Goal: Information Seeking & Learning: Find specific page/section

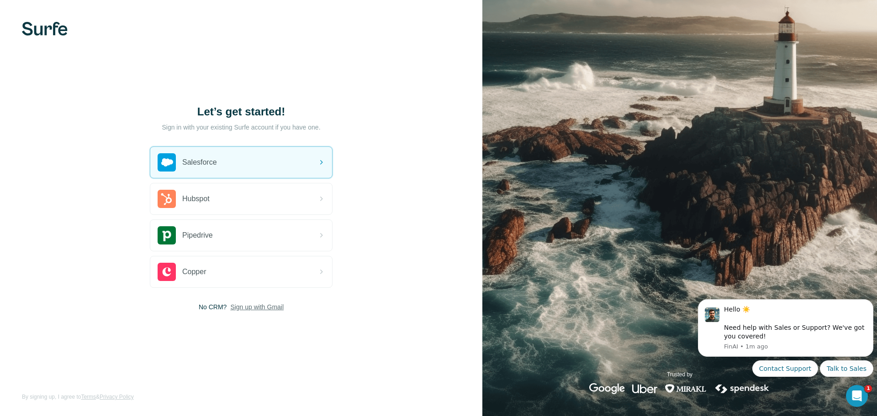
click at [238, 310] on span "Sign up with Gmail" at bounding box center [256, 307] width 53 height 9
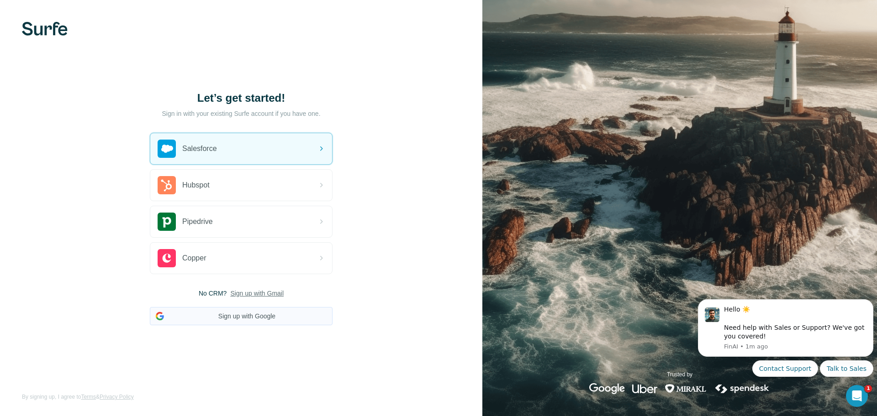
click at [227, 320] on button "Sign up with Google" at bounding box center [241, 316] width 183 height 18
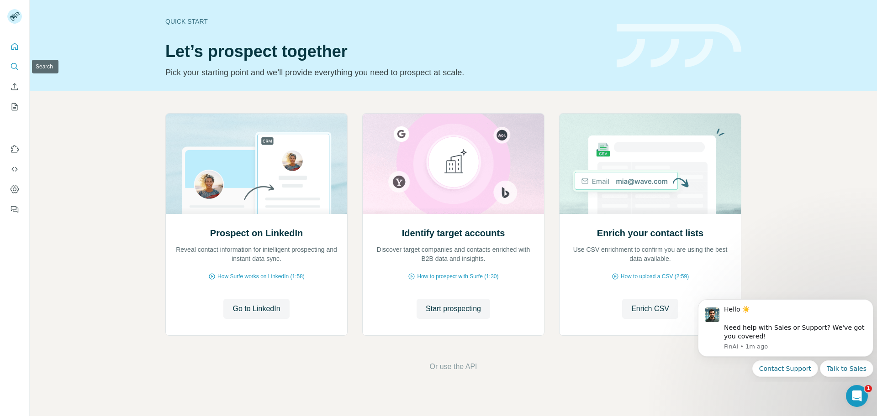
click at [16, 59] on button "Search" at bounding box center [14, 66] width 15 height 16
click at [12, 66] on icon "Search" at bounding box center [14, 66] width 9 height 9
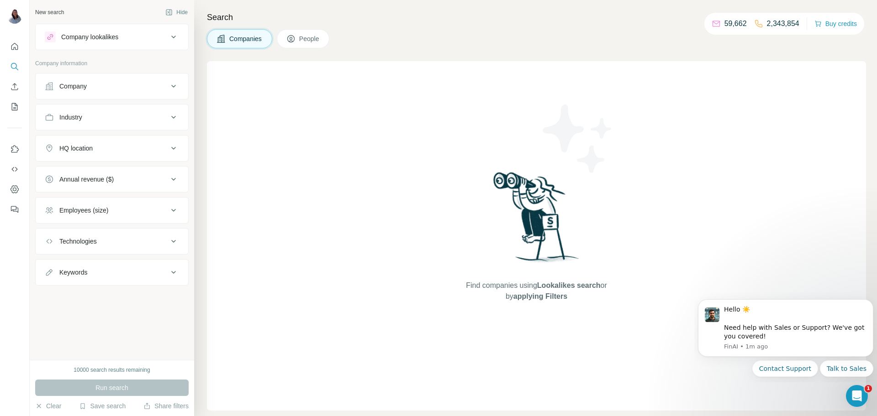
click at [178, 85] on icon at bounding box center [173, 86] width 11 height 11
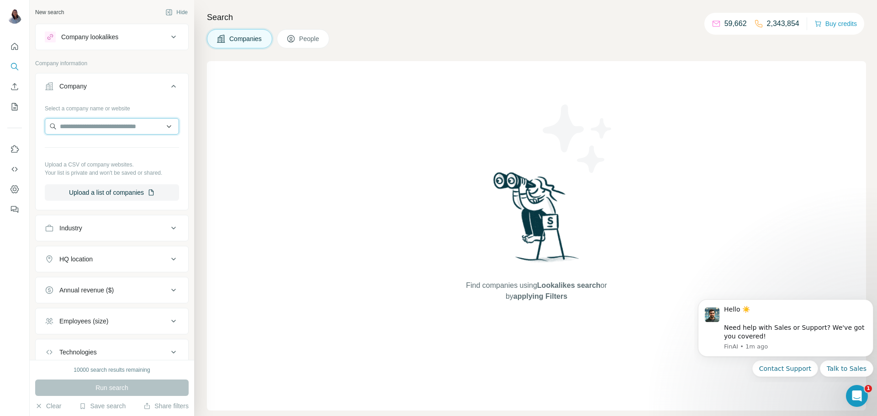
click at [127, 122] on input "text" at bounding box center [112, 126] width 134 height 16
paste input "**********"
click at [111, 117] on div "**********" at bounding box center [112, 151] width 134 height 100
click at [134, 126] on input "**********" at bounding box center [112, 126] width 134 height 16
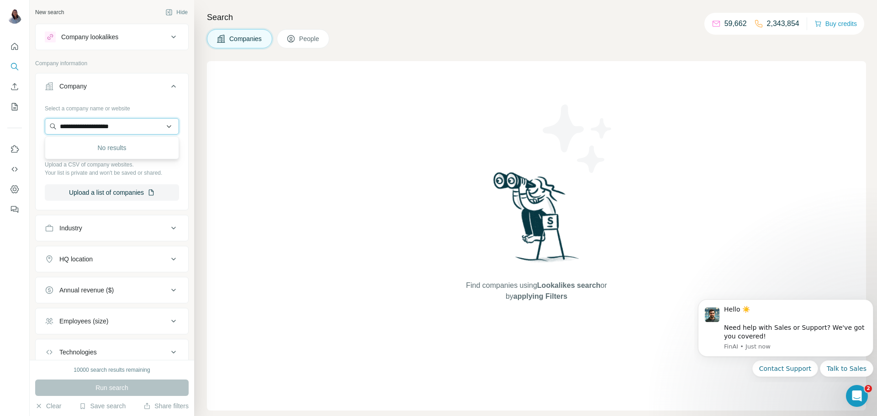
click at [134, 126] on input "**********" at bounding box center [112, 126] width 134 height 16
paste input "**********"
type input "**********"
click at [112, 42] on div "Company lookalikes" at bounding box center [106, 37] width 123 height 11
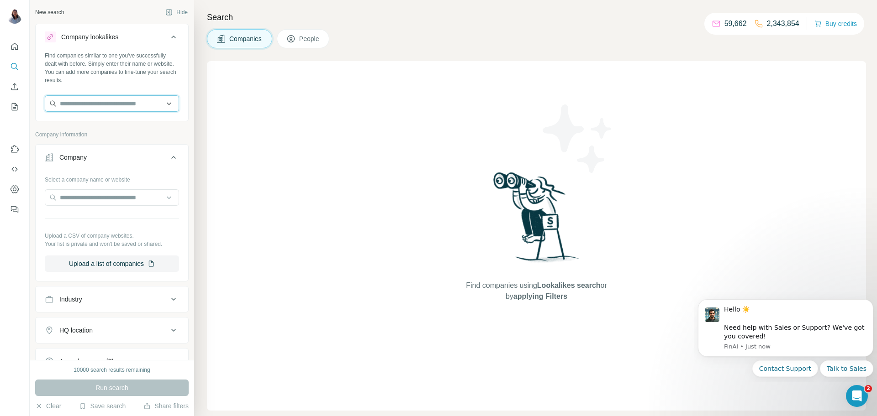
click at [90, 97] on input "text" at bounding box center [112, 103] width 134 height 16
paste input "**********"
click at [90, 97] on input "**********" at bounding box center [112, 103] width 134 height 16
click at [112, 97] on input "**********" at bounding box center [112, 103] width 134 height 16
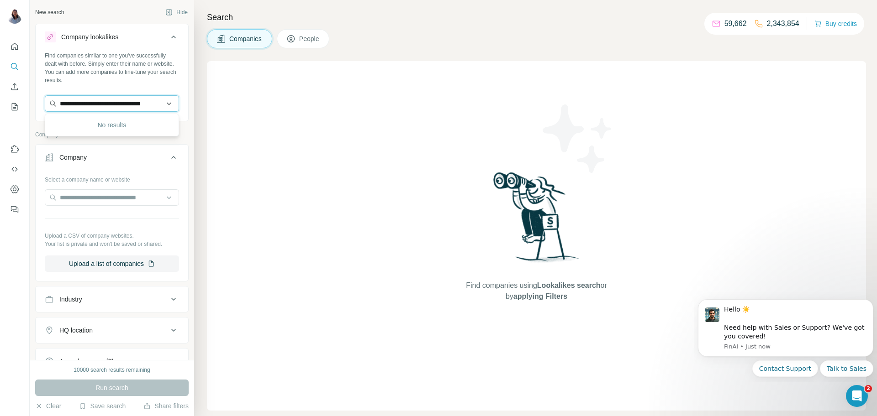
click at [112, 97] on input "**********" at bounding box center [112, 103] width 134 height 16
paste input "text"
type input "**********"
click at [98, 121] on p "Bureau of Immigration [GEOGRAPHIC_DATA]" at bounding box center [119, 129] width 103 height 18
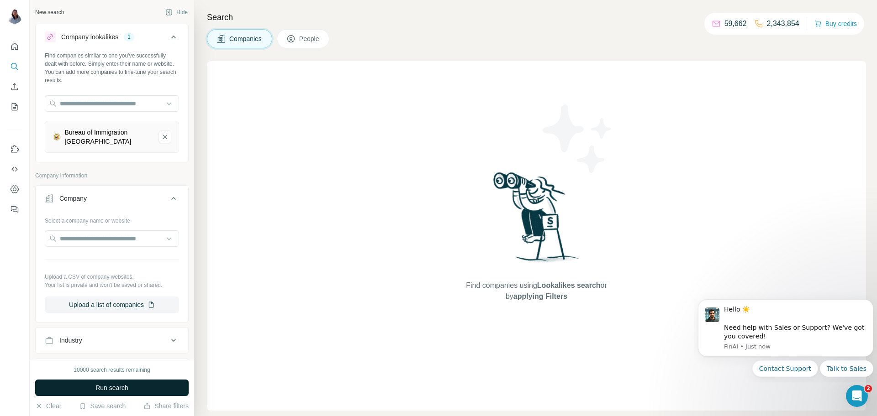
click at [111, 385] on span "Run search" at bounding box center [111, 388] width 33 height 9
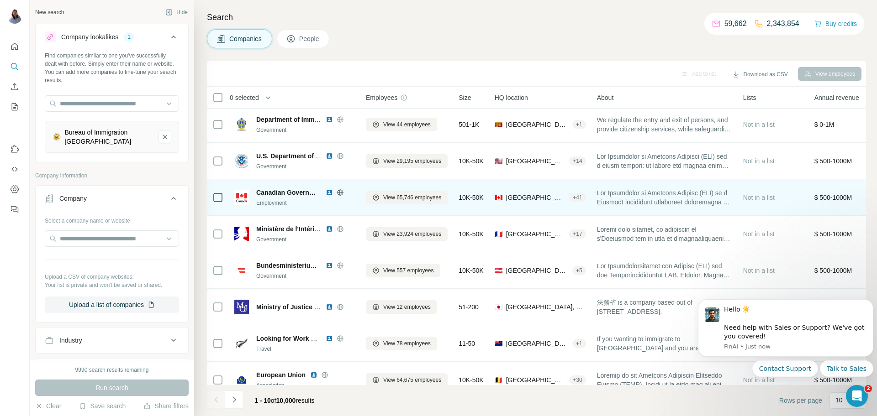
scroll to position [89, 0]
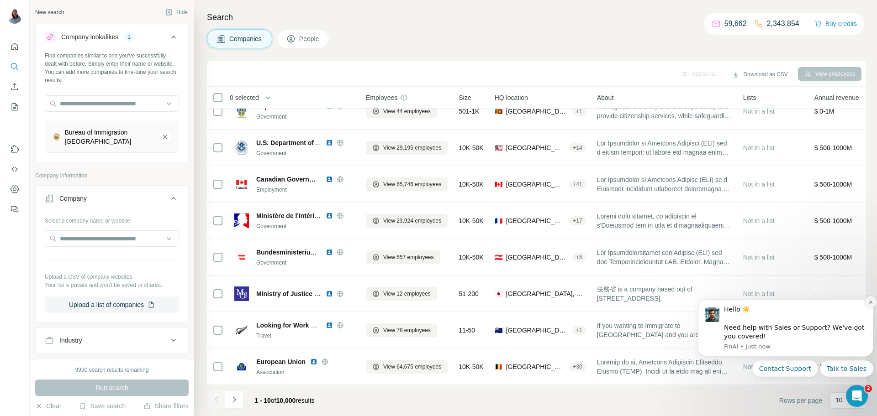
click at [868, 303] on icon "Dismiss notification" at bounding box center [870, 302] width 5 height 5
click at [870, 304] on icon "Dismiss notification" at bounding box center [870, 302] width 5 height 5
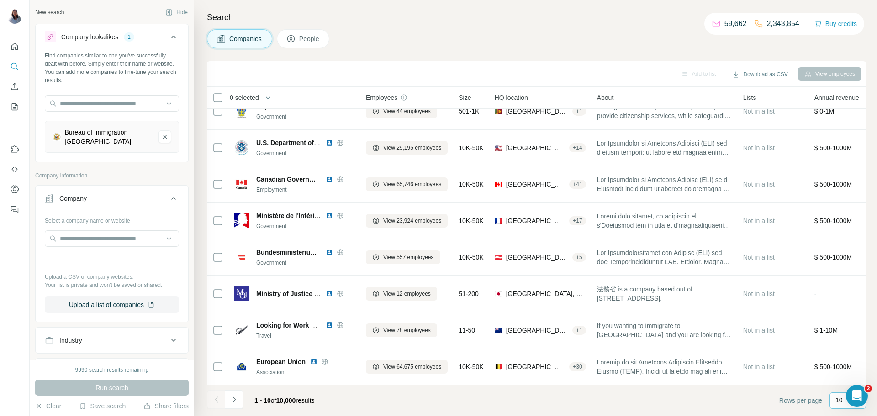
click at [841, 398] on p "10" at bounding box center [838, 400] width 7 height 9
click at [846, 329] on div "60" at bounding box center [847, 330] width 21 height 9
click at [519, 39] on div "Companies People" at bounding box center [536, 38] width 659 height 19
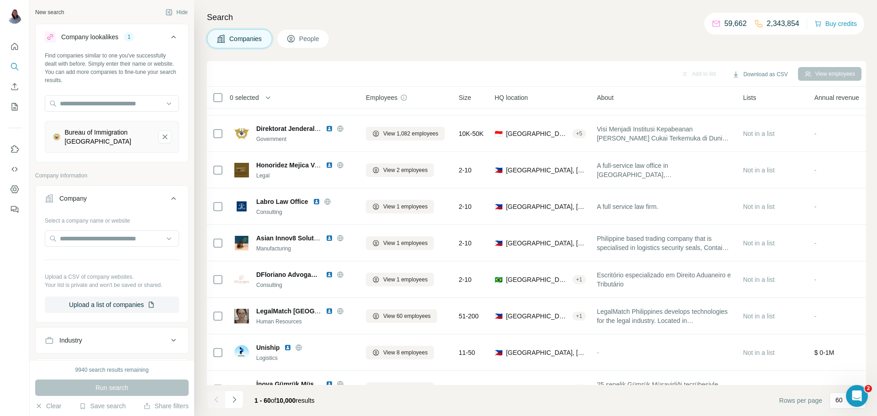
scroll to position [1915, 0]
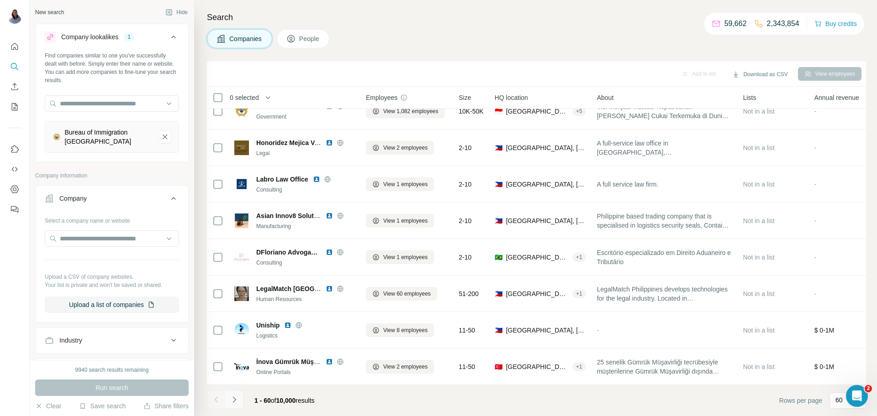
click at [239, 403] on button "Navigate to next page" at bounding box center [234, 400] width 18 height 18
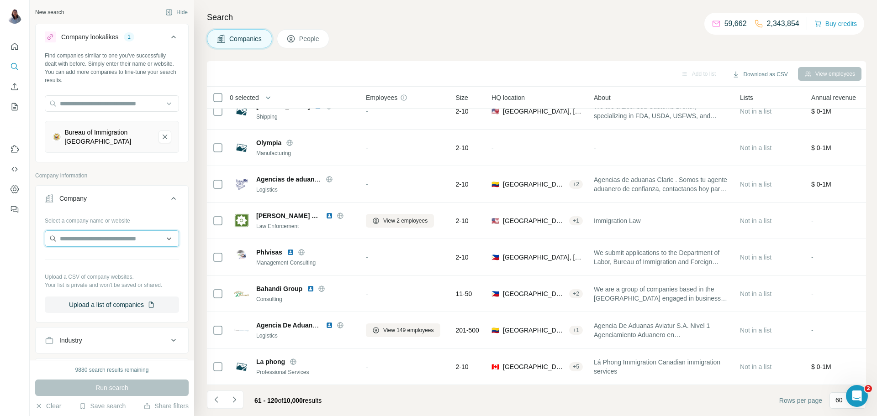
click at [104, 234] on input "text" at bounding box center [112, 239] width 134 height 16
paste input "**********"
type input "**********"
click at [128, 258] on p "Bureau of Immigration [GEOGRAPHIC_DATA]" at bounding box center [119, 264] width 103 height 18
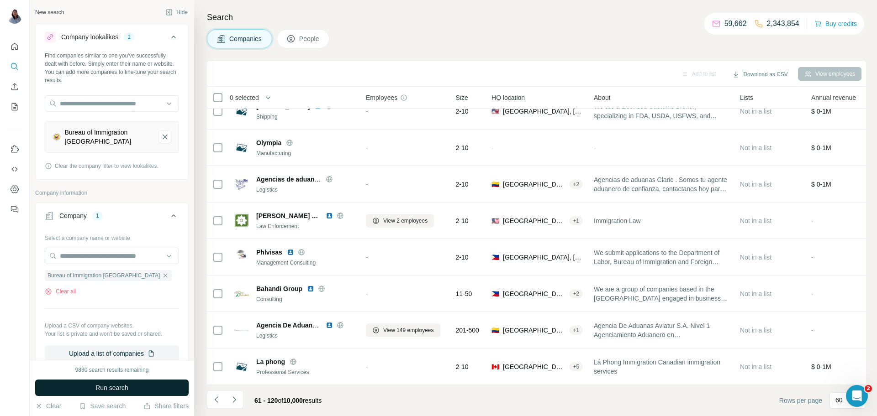
click at [114, 388] on span "Run search" at bounding box center [111, 388] width 33 height 9
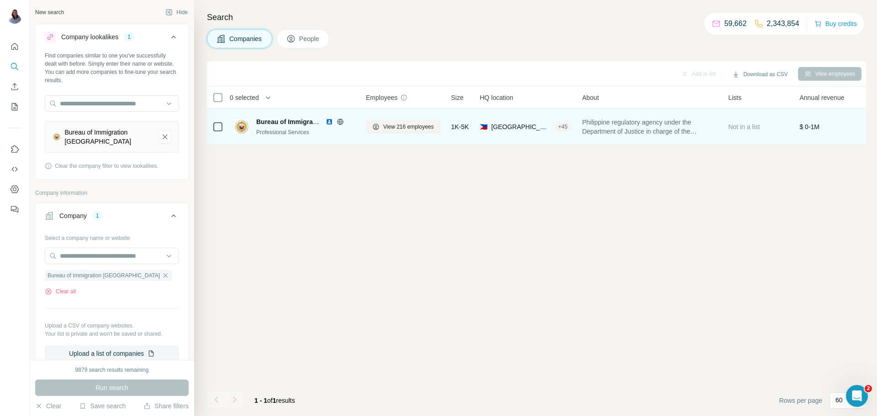
click at [293, 119] on span "Bureau of Immigration [GEOGRAPHIC_DATA]" at bounding box center [325, 121] width 138 height 7
click at [235, 125] on img at bounding box center [241, 127] width 15 height 15
click at [261, 126] on div "Bureau of Immigration [GEOGRAPHIC_DATA]" at bounding box center [288, 121] width 65 height 9
click at [281, 121] on span "Bureau of Immigration [GEOGRAPHIC_DATA]" at bounding box center [325, 121] width 138 height 7
click at [306, 119] on span "Bureau of Immigration [GEOGRAPHIC_DATA]" at bounding box center [325, 121] width 138 height 7
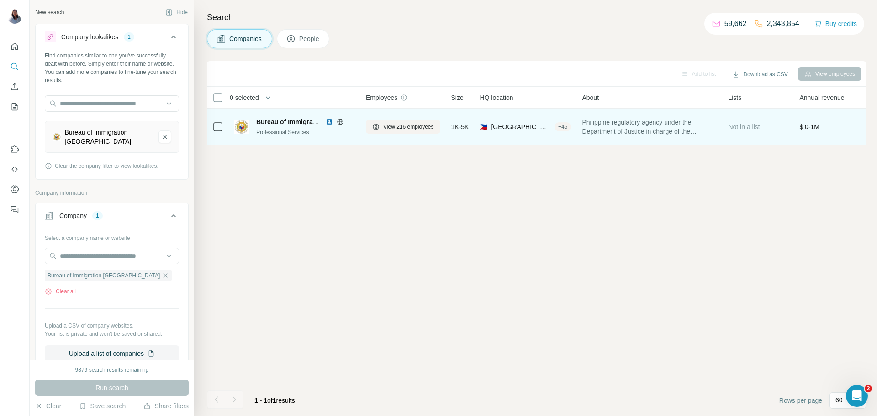
click at [290, 136] on div "Professional Services" at bounding box center [305, 132] width 99 height 8
click at [256, 128] on div "Professional Services" at bounding box center [305, 132] width 99 height 8
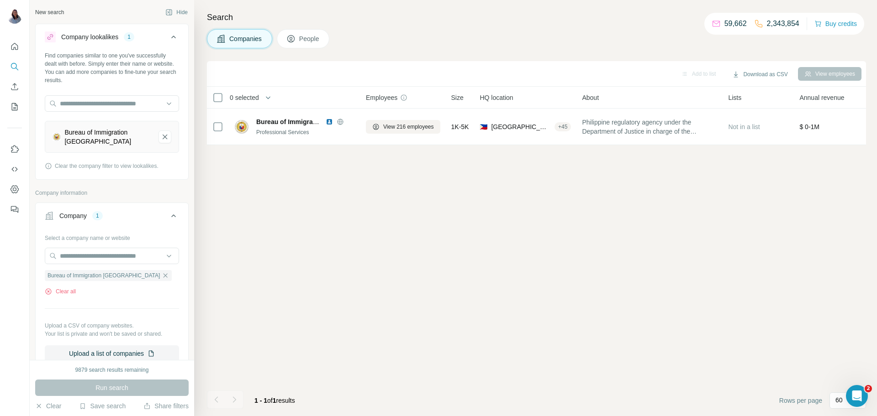
click at [297, 43] on button "People" at bounding box center [303, 38] width 53 height 19
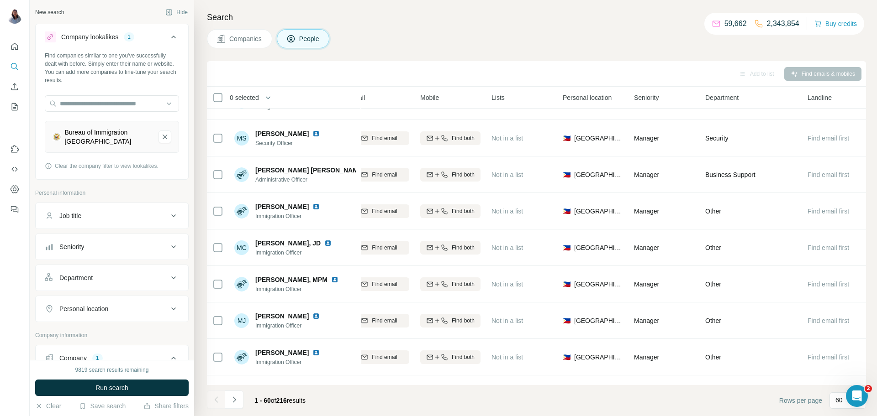
scroll to position [1915, 118]
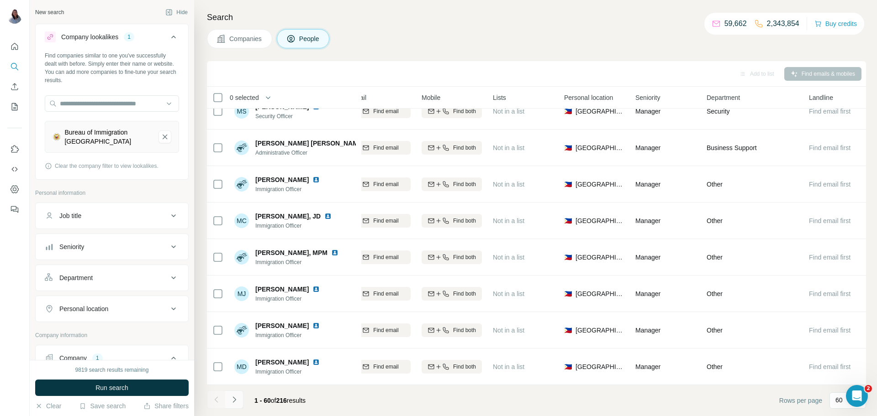
click at [233, 399] on icon "Navigate to next page" at bounding box center [234, 399] width 9 height 9
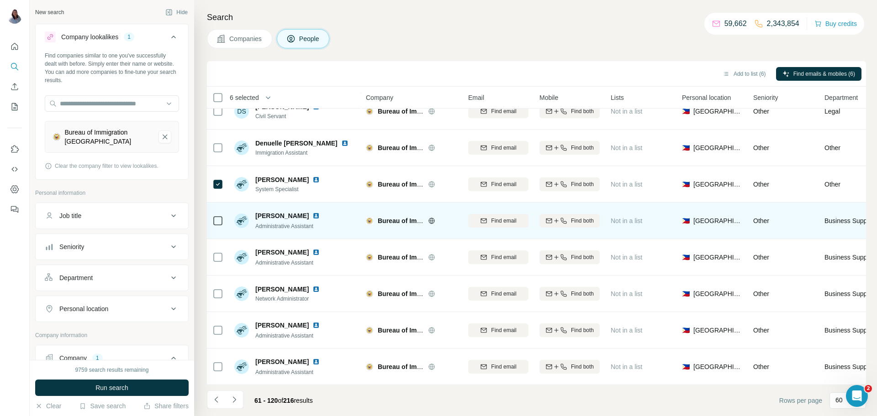
scroll to position [1915, 1]
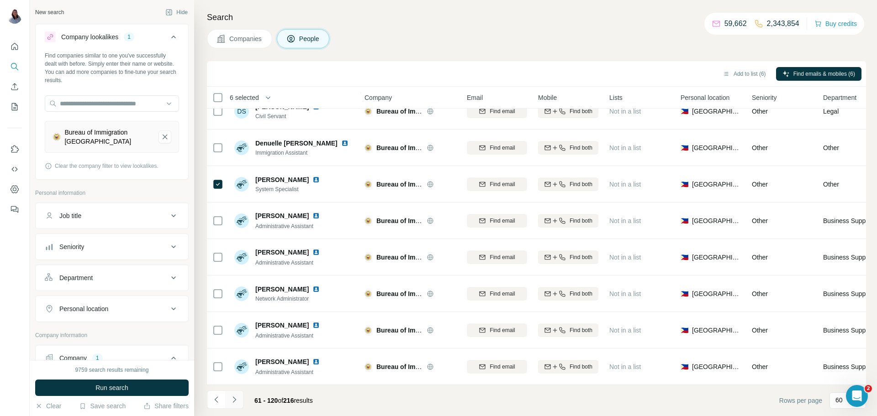
click at [237, 402] on icon "Navigate to next page" at bounding box center [234, 399] width 9 height 9
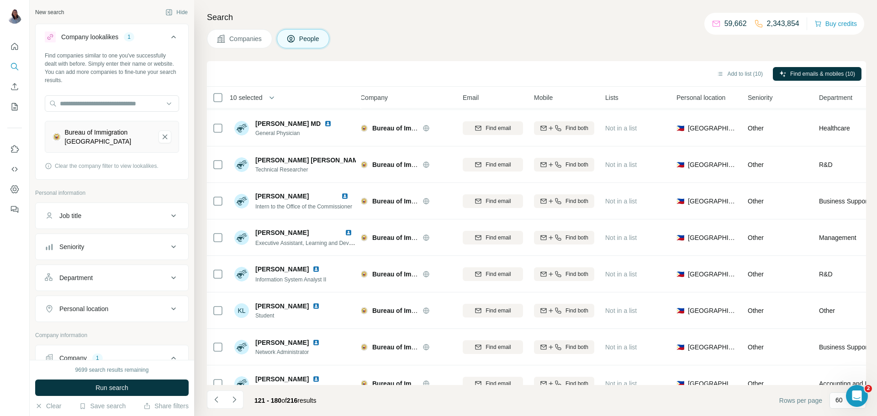
scroll to position [1023, 5]
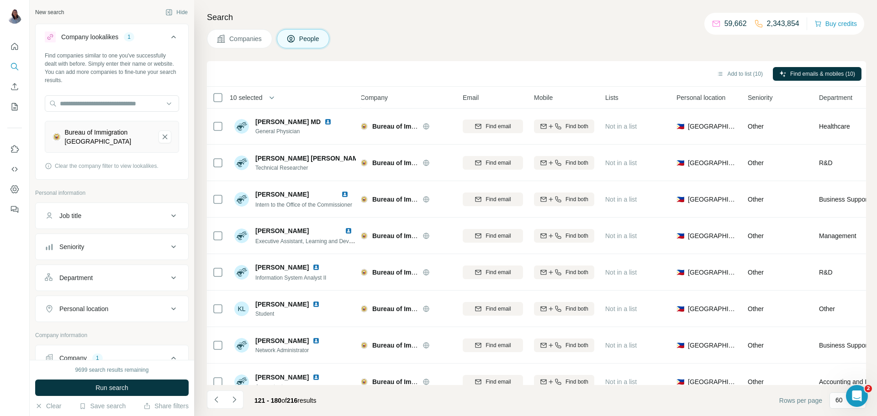
click at [644, 11] on h4 "Search" at bounding box center [536, 17] width 659 height 13
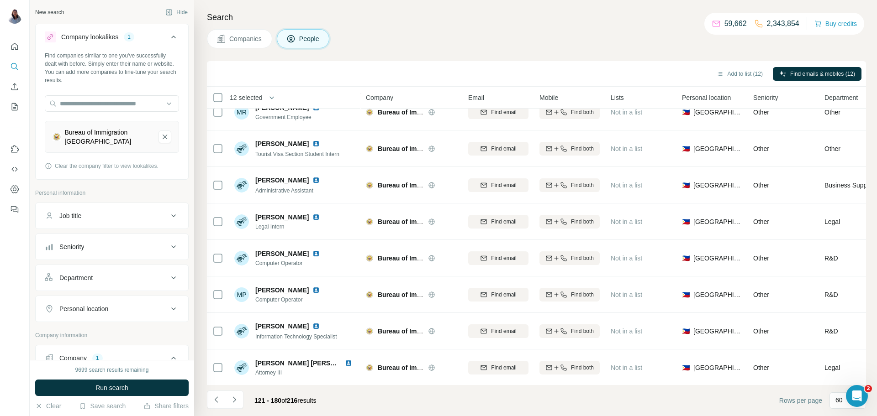
scroll to position [1915, 0]
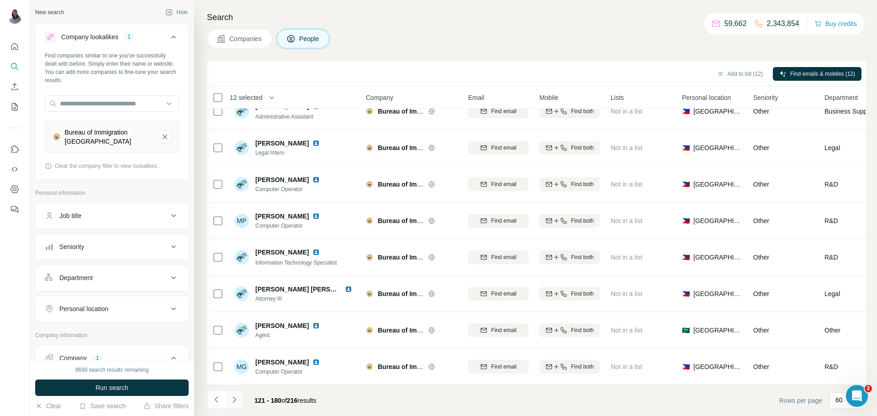
click at [234, 405] on button "Navigate to next page" at bounding box center [234, 400] width 18 height 18
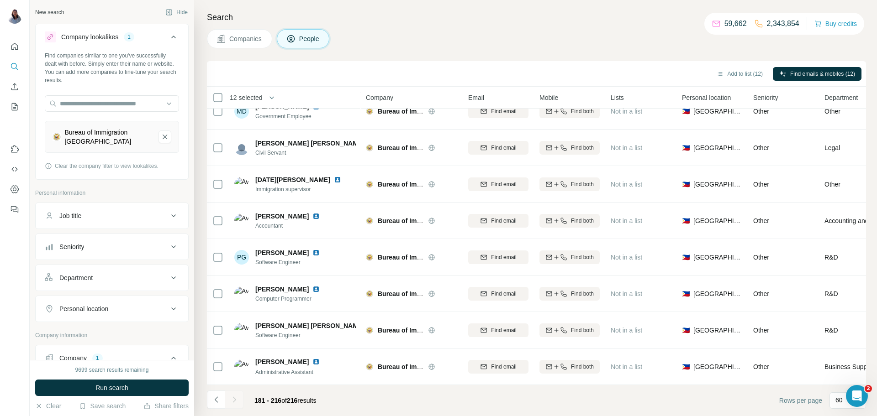
scroll to position [1038, 0]
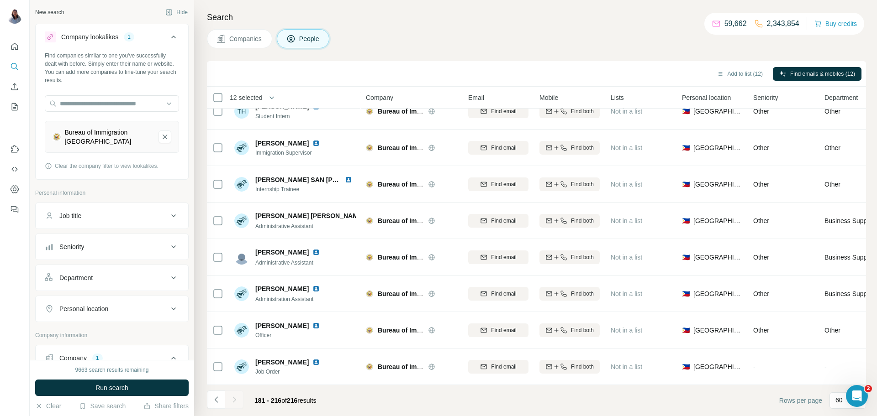
click at [608, 36] on div "Companies People" at bounding box center [536, 38] width 659 height 19
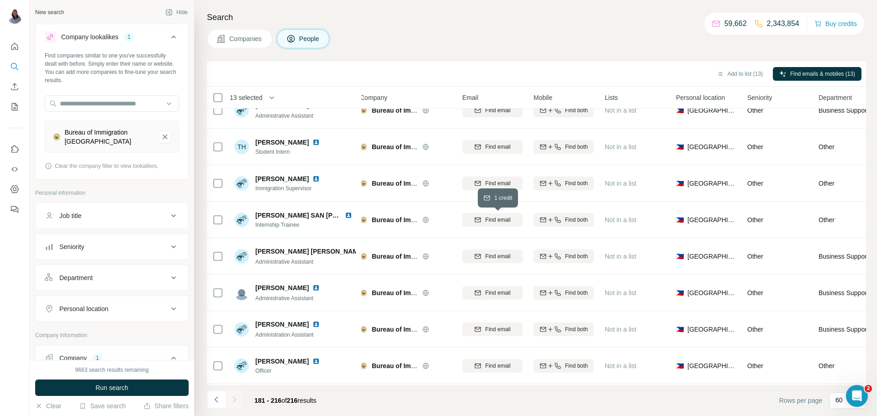
scroll to position [1038, 6]
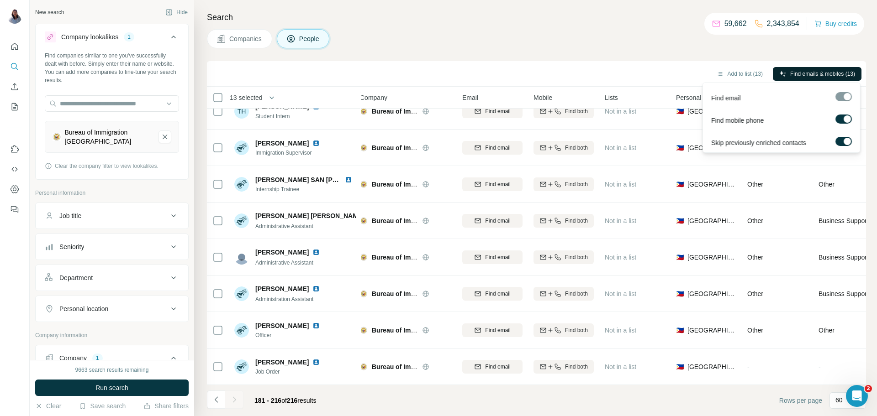
click at [808, 72] on span "Find emails & mobiles (13)" at bounding box center [822, 74] width 65 height 8
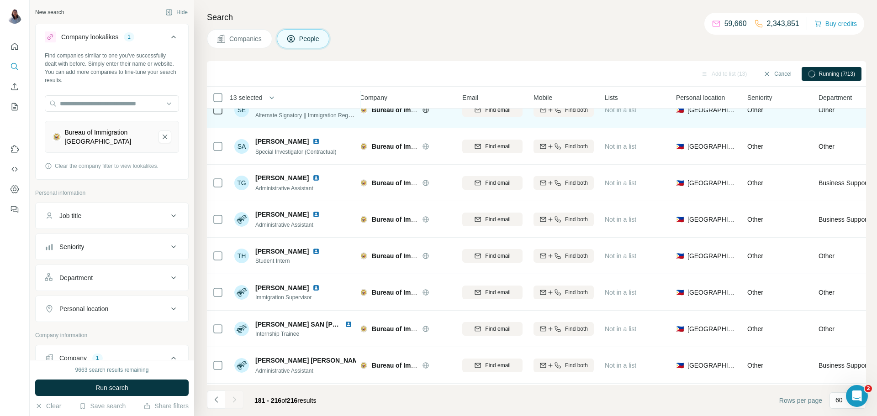
scroll to position [886, 6]
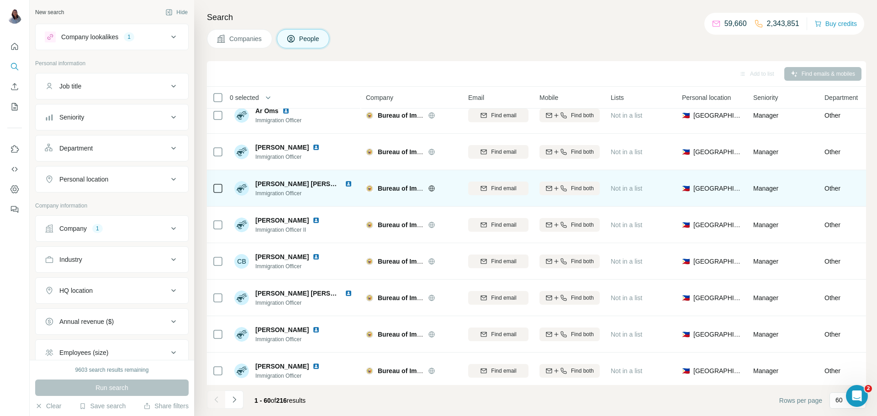
scroll to position [311, 0]
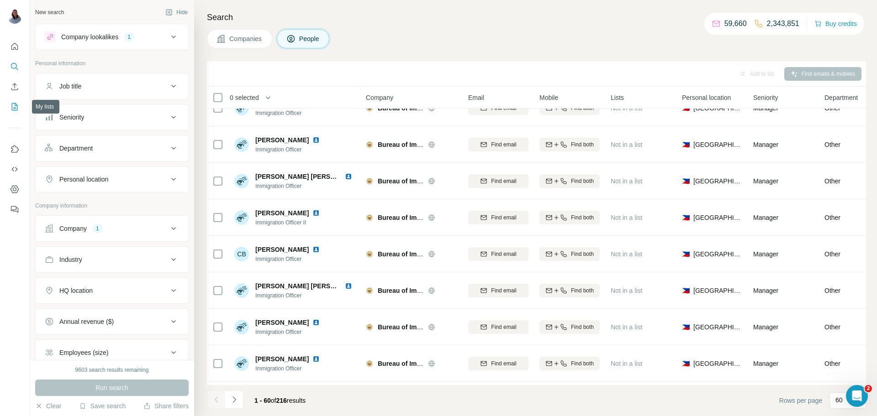
click at [17, 111] on button "My lists" at bounding box center [14, 107] width 15 height 16
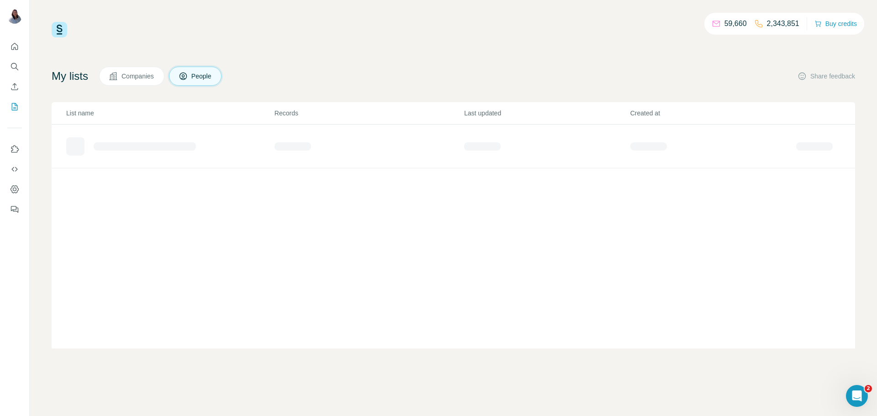
click at [509, 33] on div "59,660 2,343,851 Buy credits" at bounding box center [453, 30] width 803 height 16
click at [9, 86] on button "Enrich CSV" at bounding box center [14, 87] width 15 height 16
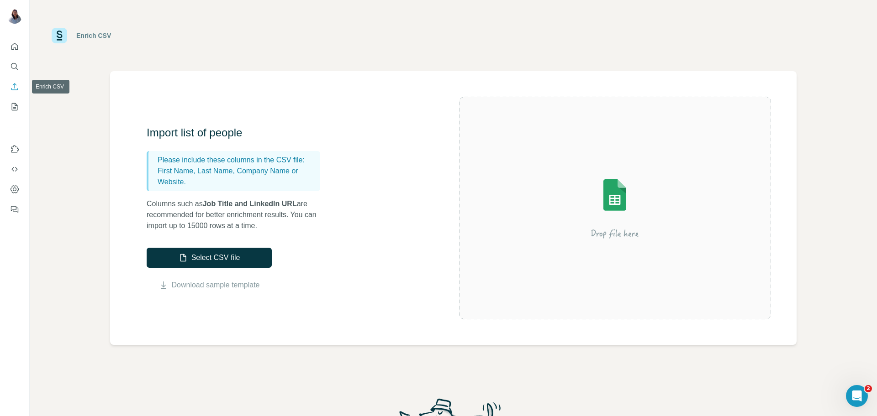
click at [16, 88] on icon "Enrich CSV" at bounding box center [14, 86] width 9 height 9
click at [15, 112] on button "My lists" at bounding box center [14, 107] width 15 height 16
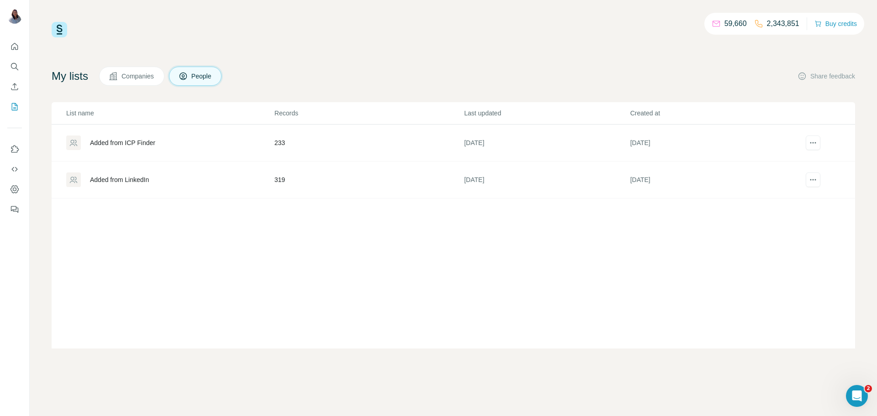
click at [118, 79] on icon at bounding box center [113, 76] width 9 height 9
click at [145, 72] on span "Companies" at bounding box center [137, 76] width 33 height 9
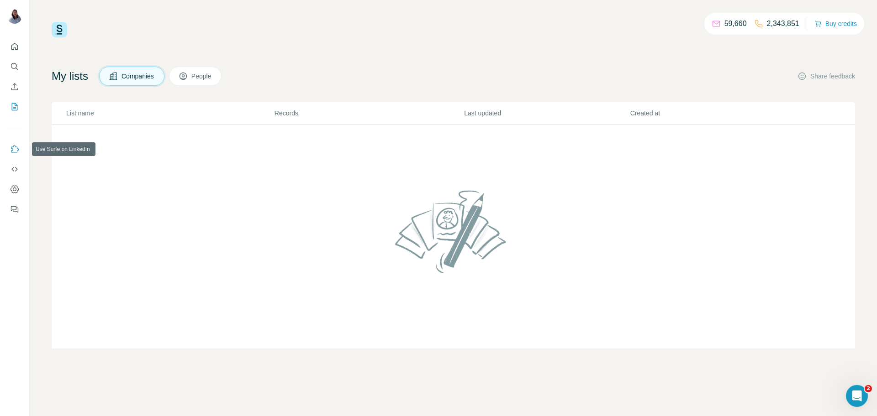
click at [15, 153] on icon "Use Surfe on LinkedIn" at bounding box center [15, 148] width 8 height 7
click at [17, 46] on icon "Quick start" at bounding box center [14, 46] width 9 height 9
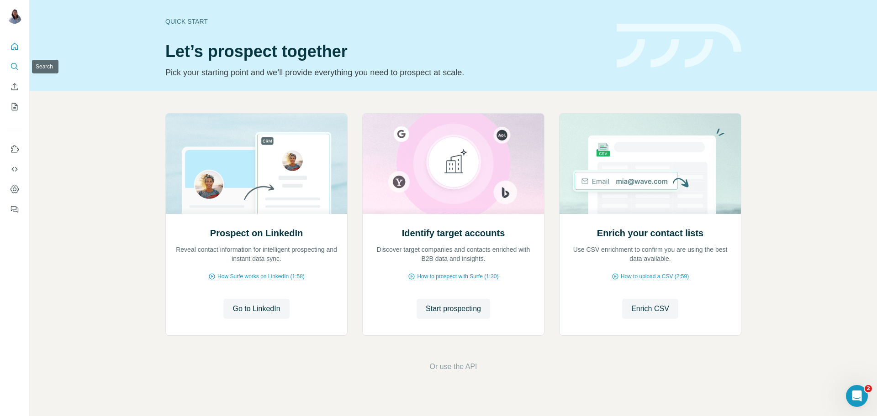
click at [16, 71] on icon "Search" at bounding box center [14, 66] width 9 height 9
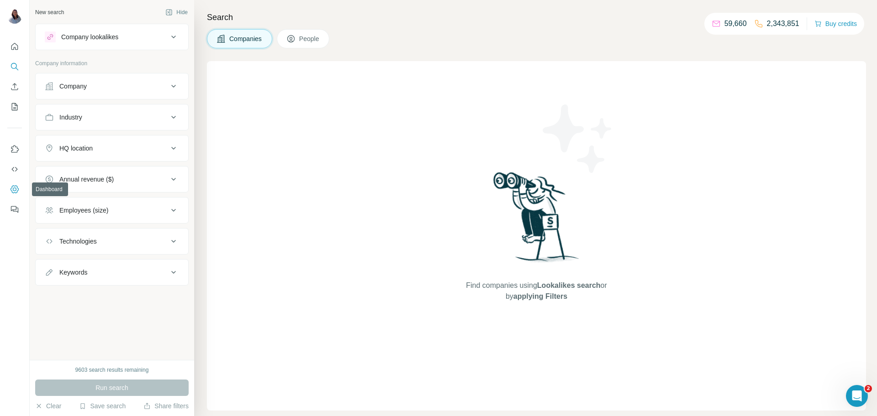
click at [16, 184] on button "Dashboard" at bounding box center [14, 189] width 15 height 16
click at [171, 91] on icon at bounding box center [173, 86] width 11 height 11
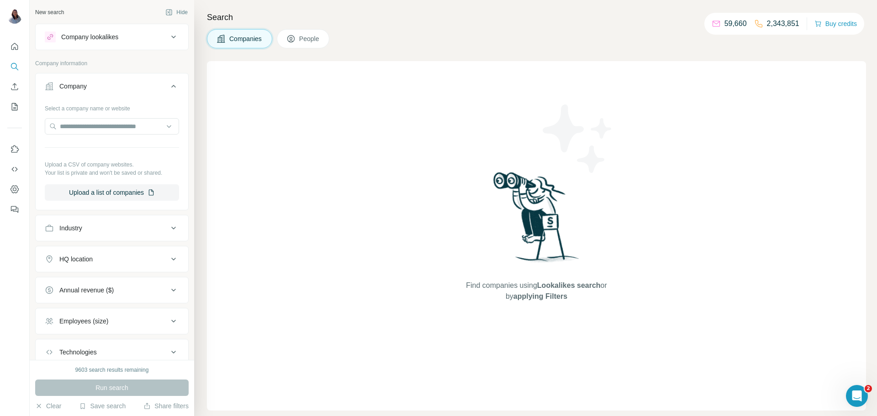
click at [170, 90] on icon at bounding box center [173, 86] width 11 height 11
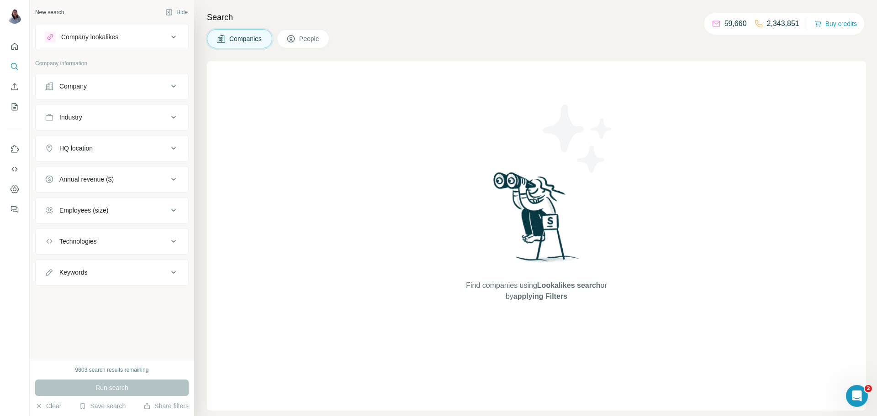
click at [168, 39] on icon at bounding box center [173, 37] width 11 height 11
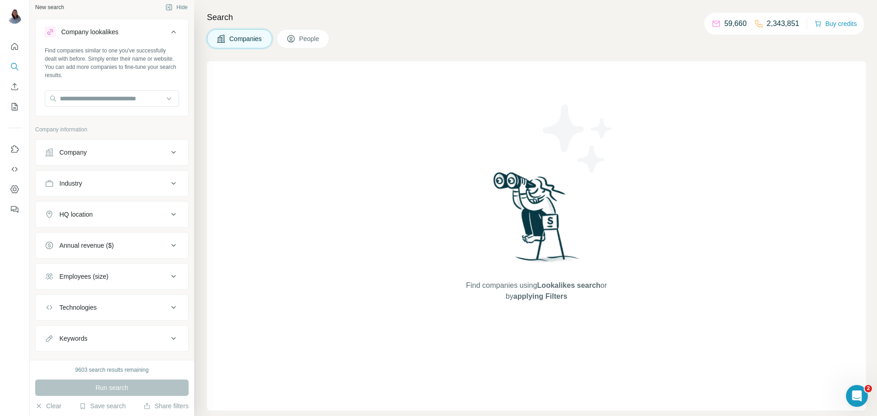
scroll to position [6, 0]
click at [174, 32] on icon at bounding box center [173, 30] width 11 height 11
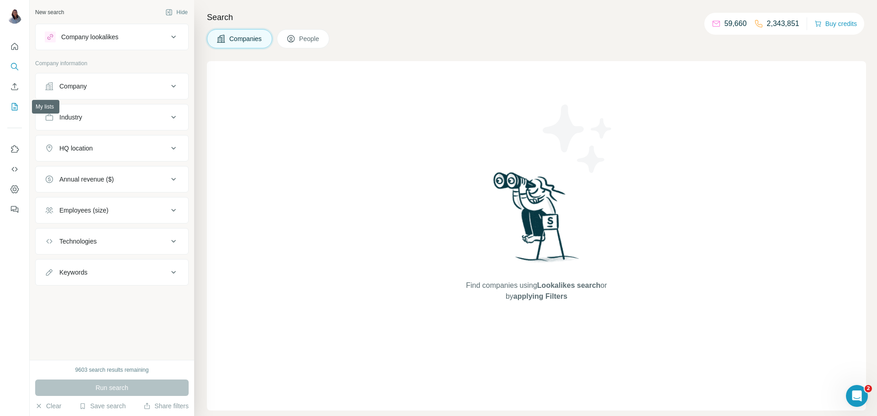
click at [17, 111] on icon "My lists" at bounding box center [14, 106] width 9 height 9
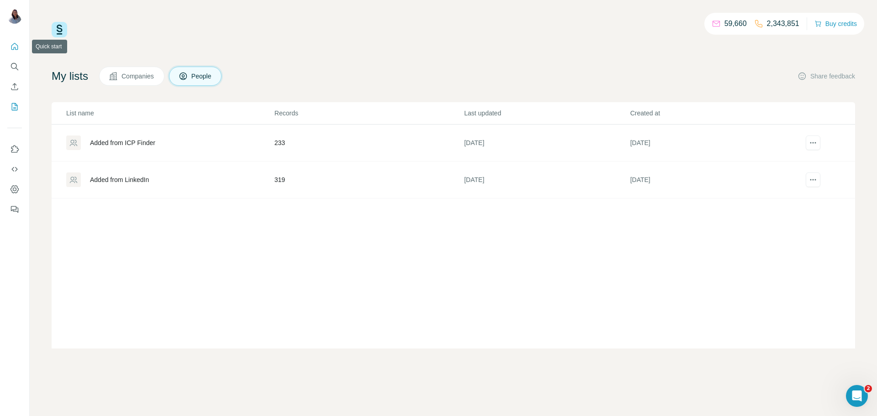
click at [12, 48] on icon "Quick start" at bounding box center [14, 46] width 9 height 9
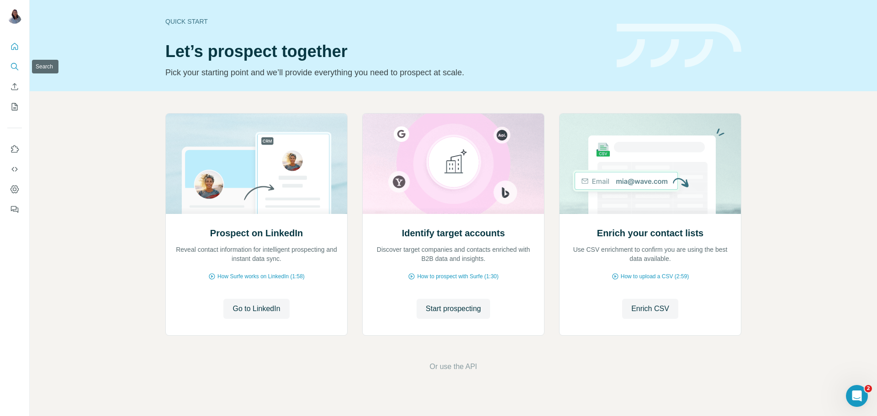
click at [13, 69] on icon "Search" at bounding box center [14, 66] width 9 height 9
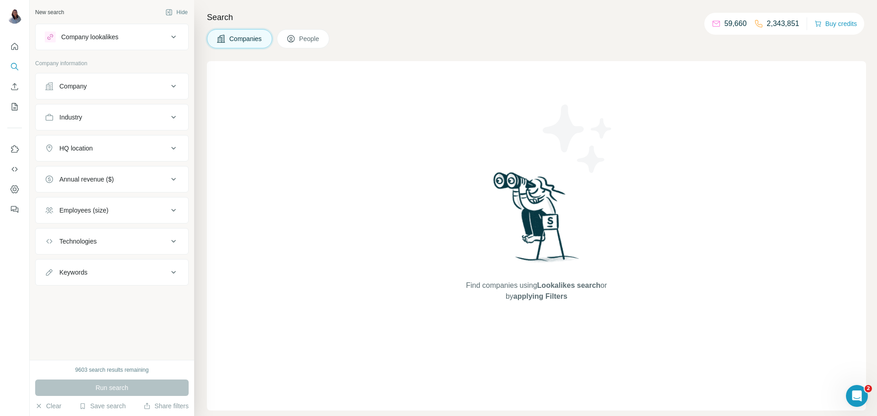
click at [785, 27] on p "2,343,851" at bounding box center [783, 23] width 32 height 11
click at [5, 94] on div at bounding box center [14, 125] width 29 height 185
click at [21, 106] on button "My lists" at bounding box center [14, 107] width 15 height 16
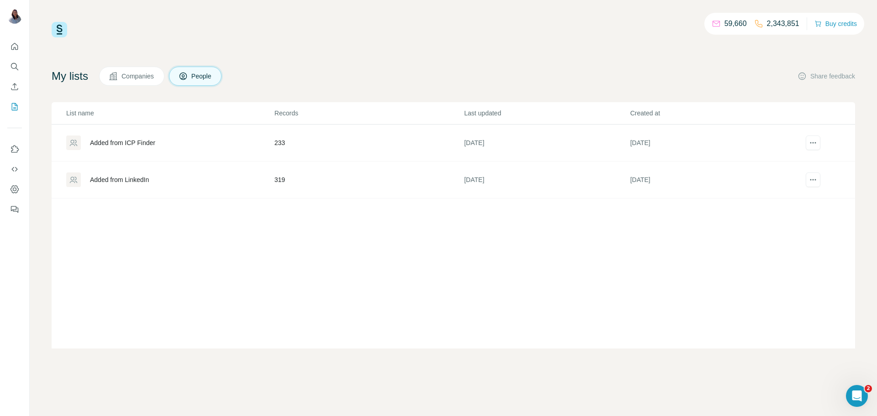
click at [128, 72] on span "Companies" at bounding box center [137, 76] width 33 height 9
click at [132, 78] on span "Companies" at bounding box center [137, 76] width 33 height 9
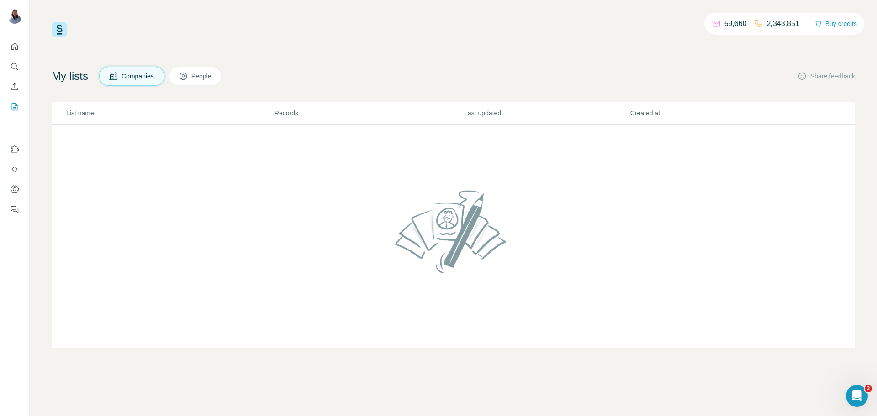
click at [284, 113] on p "Records" at bounding box center [368, 113] width 189 height 9
click at [16, 168] on icon "Use Surfe API" at bounding box center [14, 169] width 6 height 5
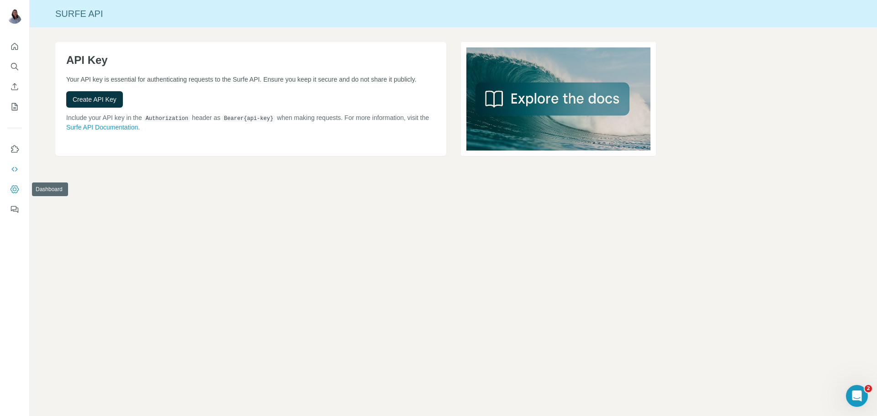
click at [16, 186] on icon "Dashboard" at bounding box center [14, 189] width 9 height 9
click at [13, 190] on icon "Dashboard" at bounding box center [15, 190] width 4 height 4
click at [14, 49] on icon "Quick start" at bounding box center [14, 46] width 9 height 9
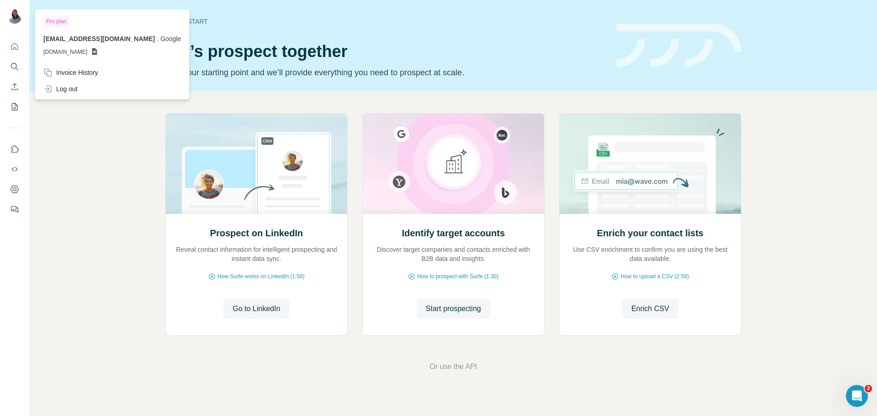
click at [98, 48] on icon at bounding box center [94, 51] width 7 height 7
click at [111, 57] on div "Pro plan ivylim@google.com . Google GSHEETSGOOGLE.COM" at bounding box center [112, 37] width 150 height 53
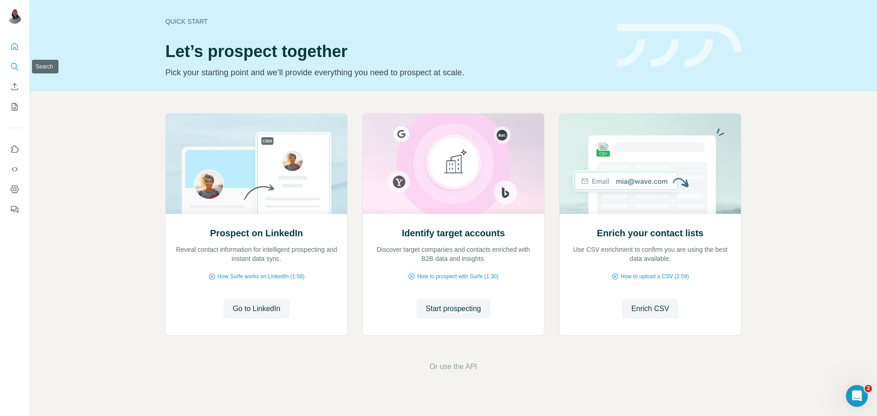
click at [13, 72] on button "Search" at bounding box center [14, 66] width 15 height 16
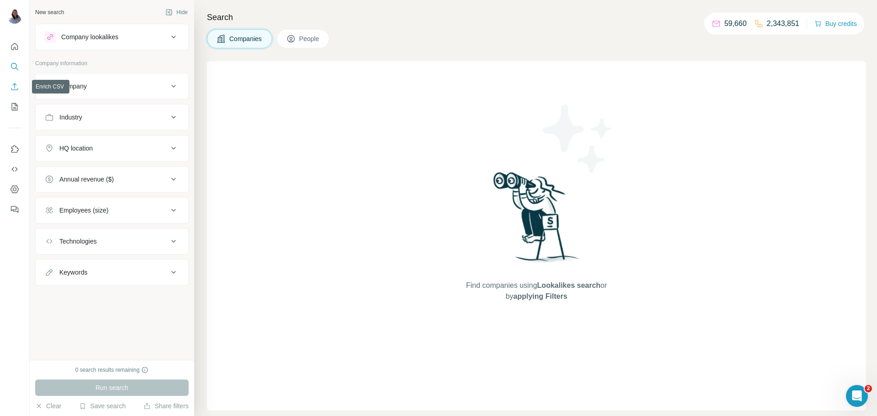
click at [14, 84] on icon "Enrich CSV" at bounding box center [14, 86] width 7 height 7
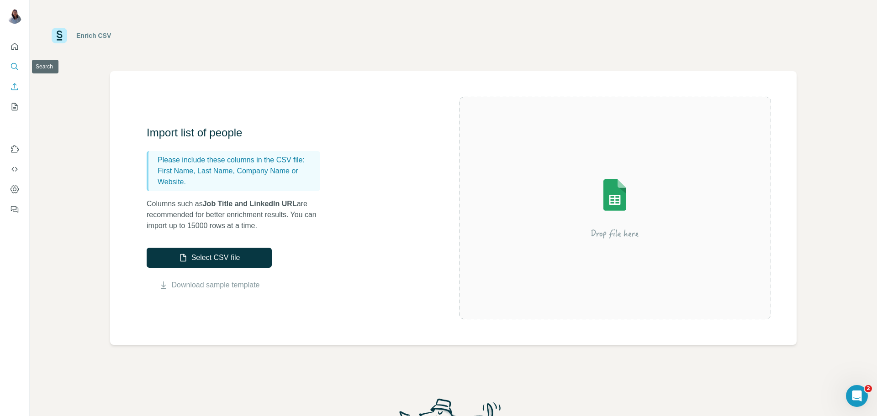
click at [12, 68] on icon "Search" at bounding box center [14, 66] width 6 height 6
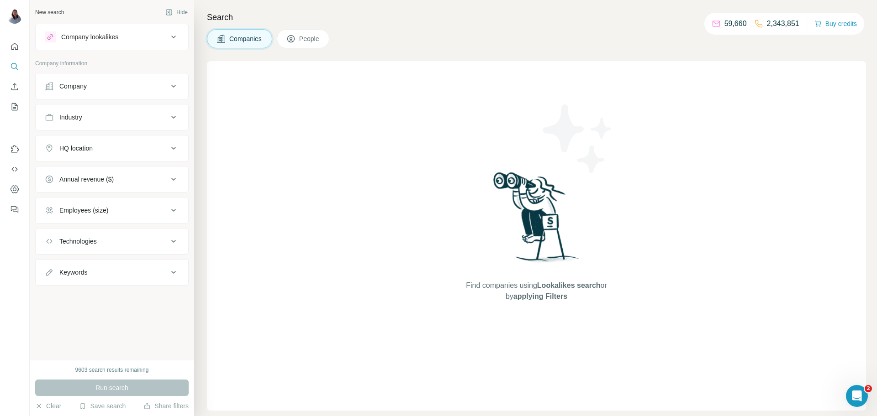
click at [166, 84] on div "Company" at bounding box center [106, 86] width 123 height 9
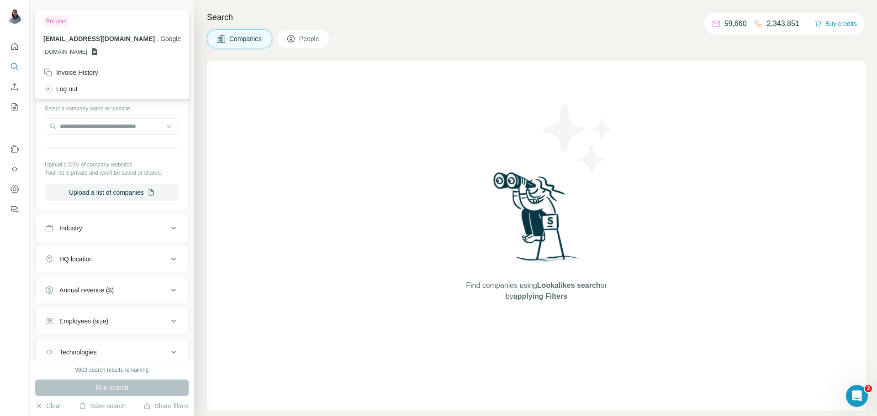
click at [15, 16] on img at bounding box center [14, 16] width 15 height 15
click at [109, 71] on div "Invoice History" at bounding box center [112, 72] width 148 height 16
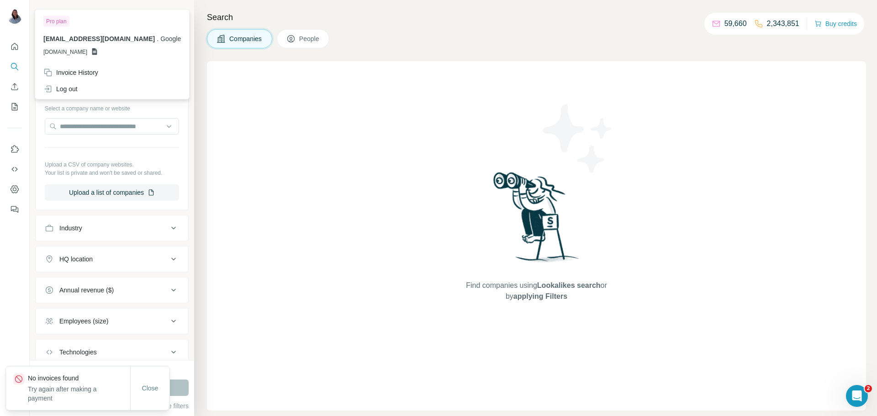
click at [30, 394] on p "Try again after making a payment" at bounding box center [79, 394] width 102 height 18
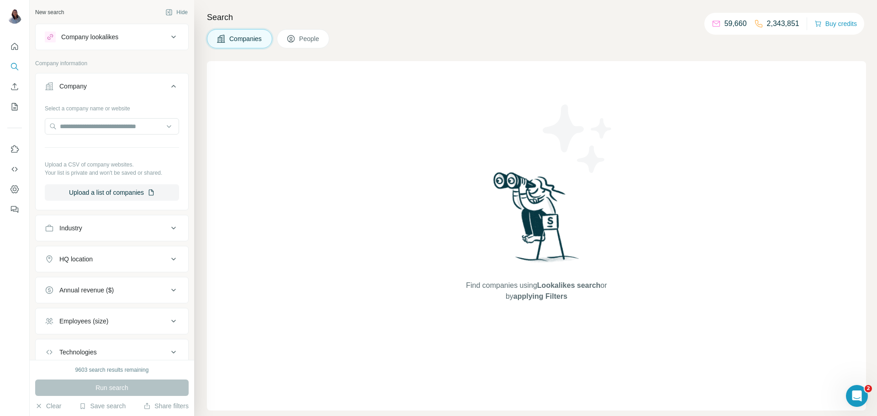
click at [94, 111] on div "Select a company name or website" at bounding box center [112, 107] width 134 height 12
click at [95, 125] on input "text" at bounding box center [112, 126] width 134 height 16
click at [119, 31] on button "Company lookalikes" at bounding box center [112, 37] width 153 height 22
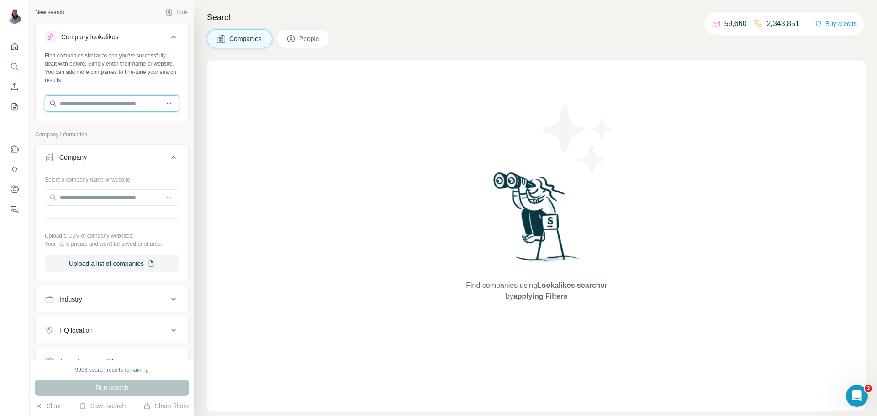
click at [93, 101] on input "text" at bounding box center [112, 103] width 134 height 16
paste input "**********"
type input "**********"
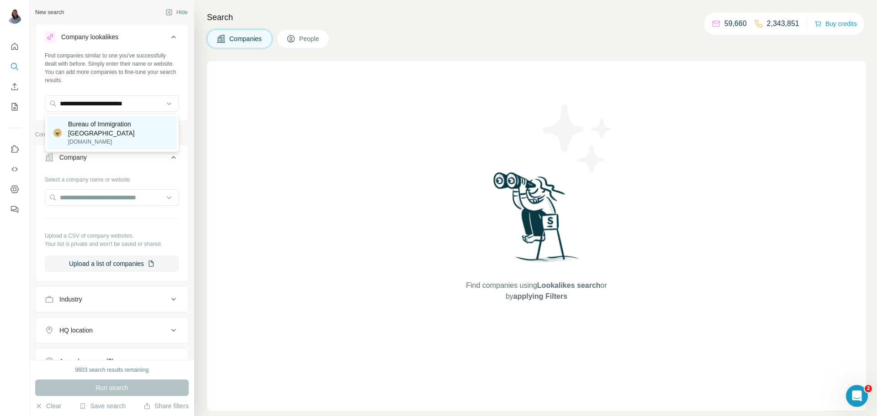
click at [105, 126] on p "Bureau of Immigration [GEOGRAPHIC_DATA]" at bounding box center [119, 129] width 103 height 18
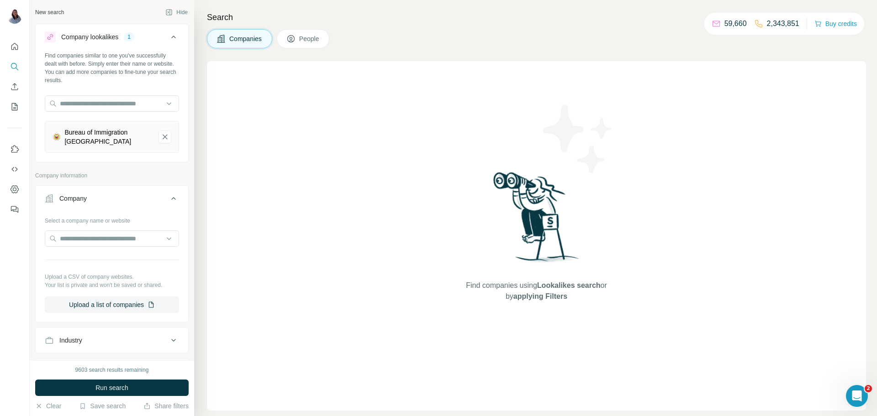
click at [320, 45] on button "People" at bounding box center [303, 38] width 53 height 19
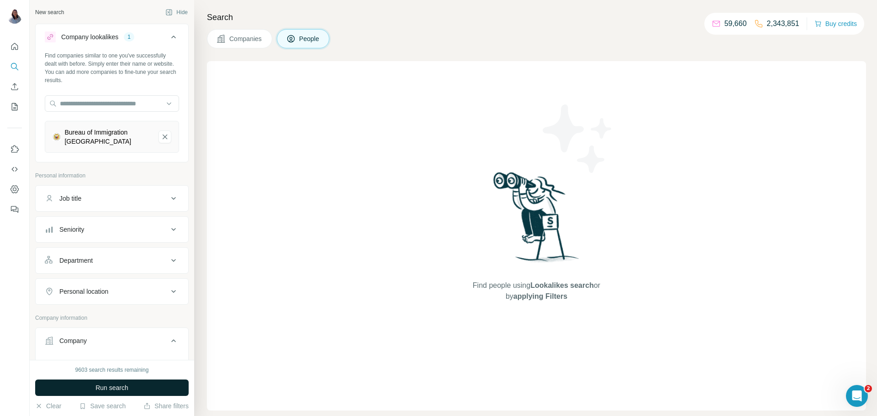
click at [100, 391] on button "Run search" at bounding box center [111, 388] width 153 height 16
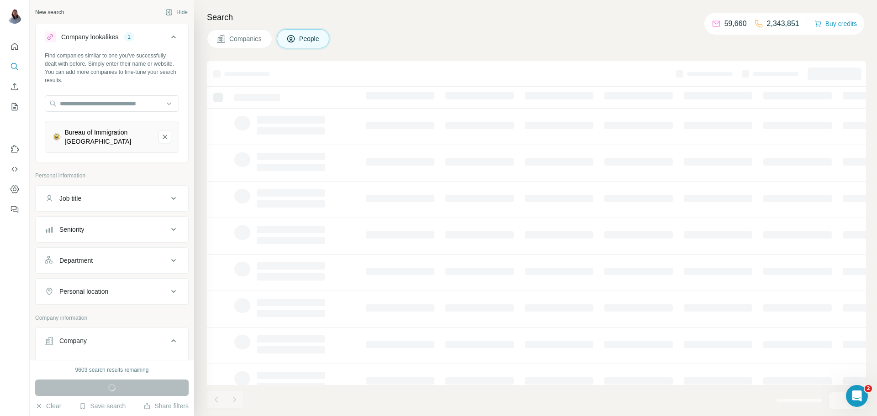
click at [531, 30] on div "Companies People" at bounding box center [536, 38] width 659 height 19
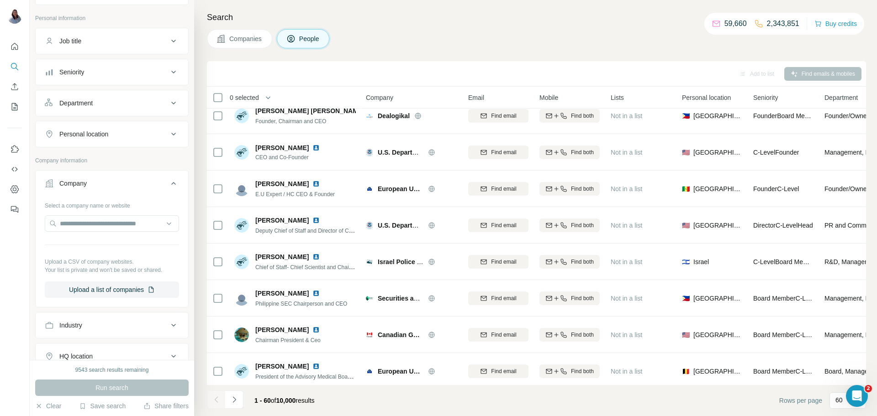
scroll to position [161, 0]
click at [112, 223] on input "text" at bounding box center [112, 220] width 134 height 16
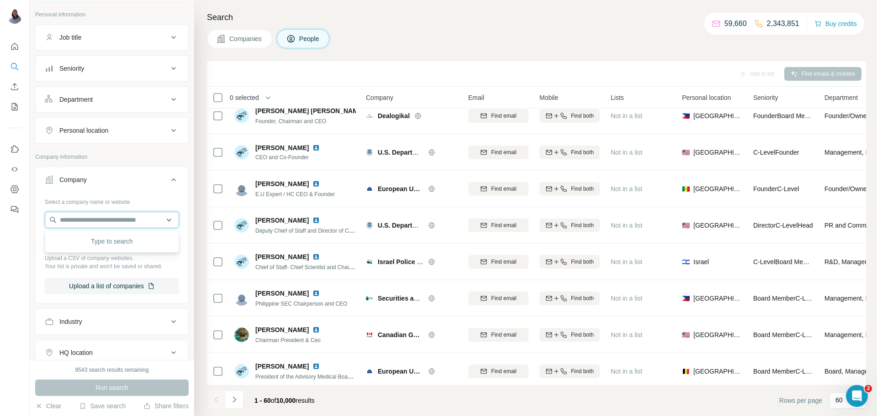
paste input "**********"
type input "**********"
click at [115, 248] on p "Bureau of Immigration [GEOGRAPHIC_DATA]" at bounding box center [119, 245] width 103 height 18
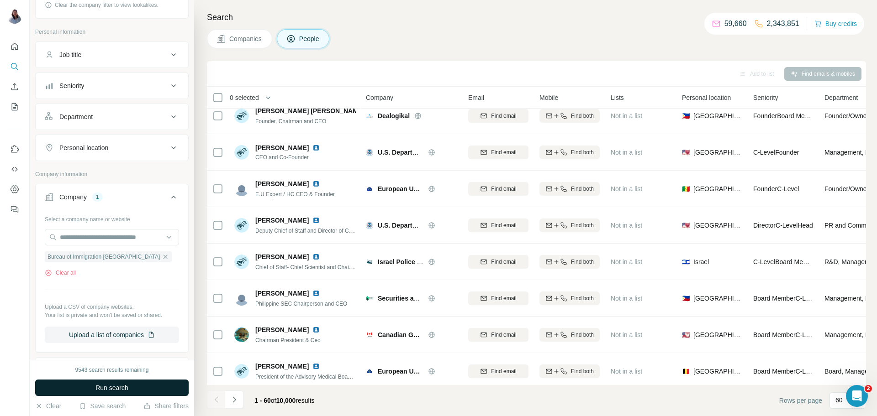
click at [120, 387] on span "Run search" at bounding box center [111, 388] width 33 height 9
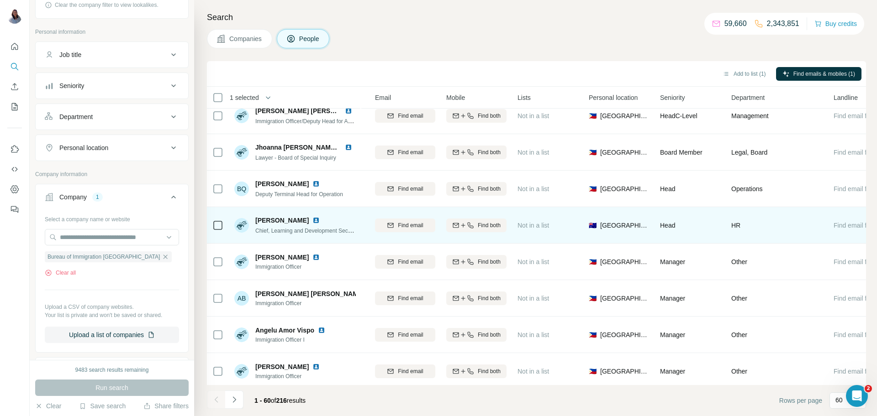
scroll to position [0, 92]
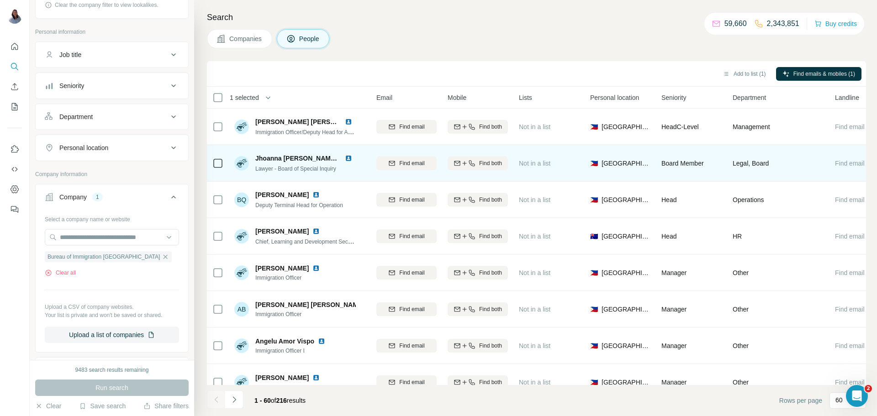
click at [343, 165] on div "Lawyer - Board of Special Inquiry" at bounding box center [305, 168] width 100 height 9
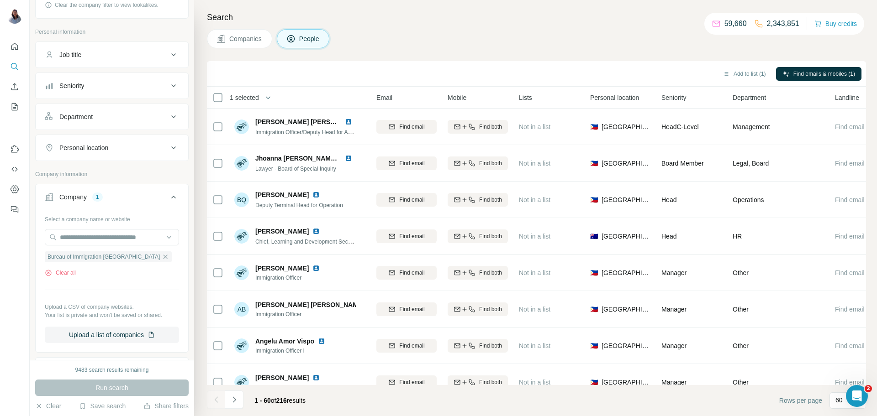
click at [404, 68] on div "Add to list (1) Find emails & mobiles (1)" at bounding box center [536, 74] width 650 height 16
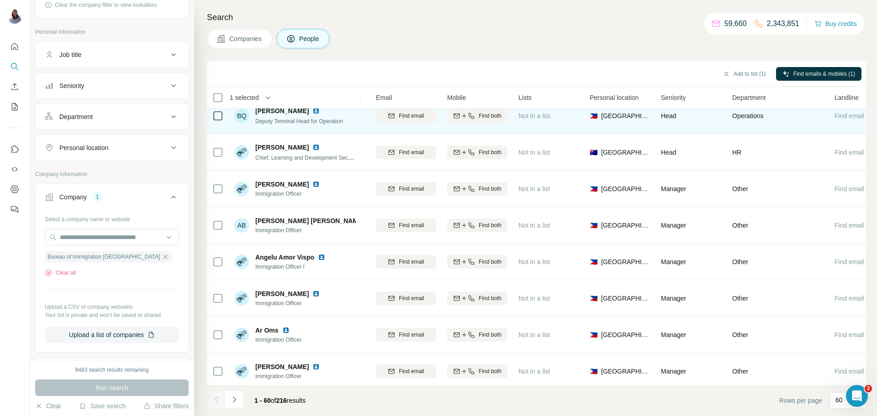
scroll to position [0, 92]
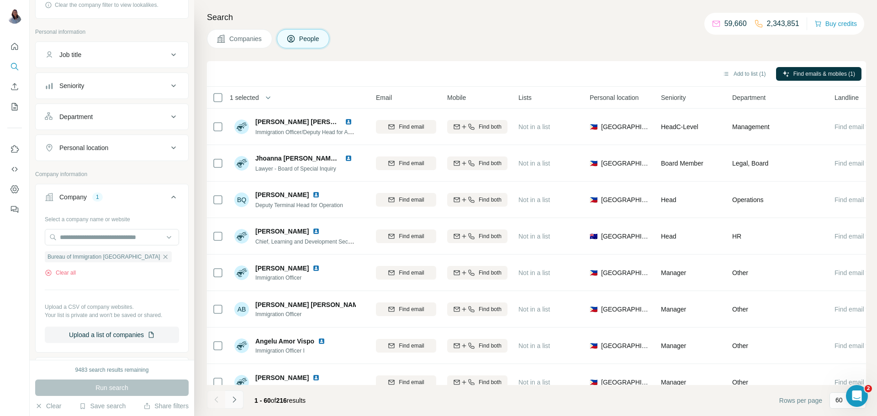
click at [237, 402] on icon "Navigate to next page" at bounding box center [234, 399] width 9 height 9
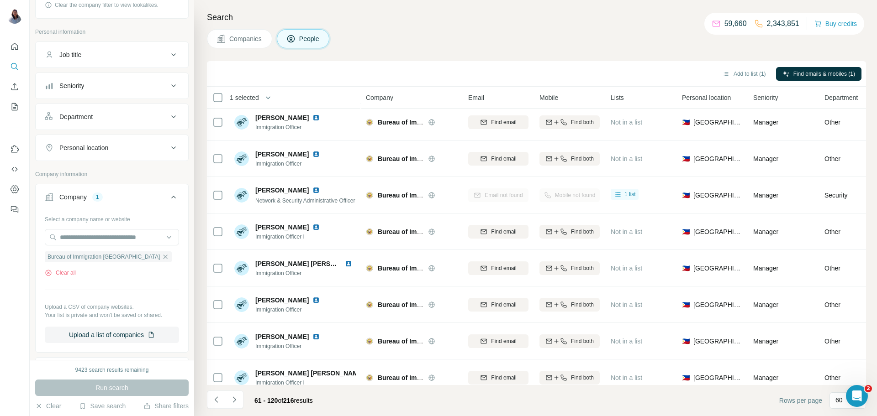
scroll to position [153, 0]
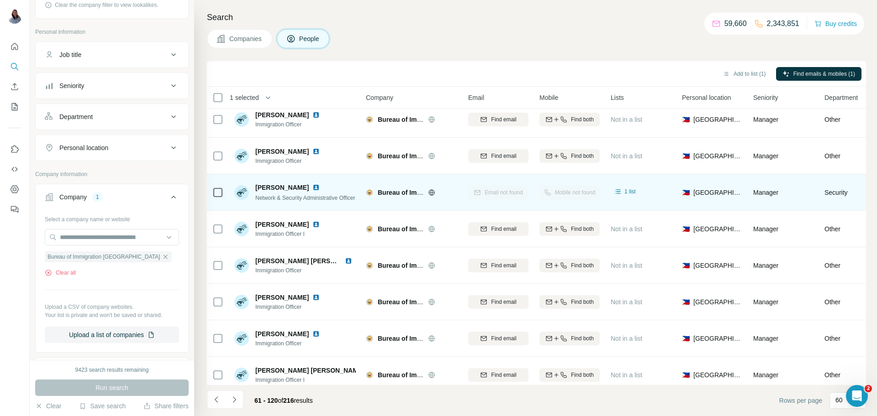
click at [210, 193] on td at bounding box center [218, 192] width 22 height 37
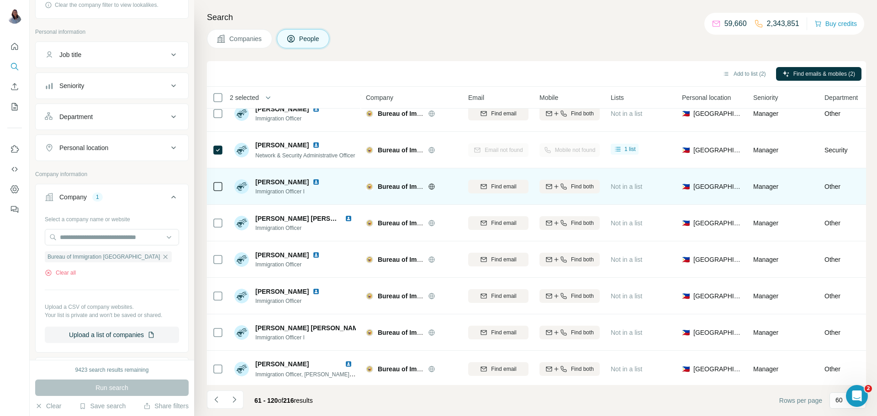
scroll to position [199, 0]
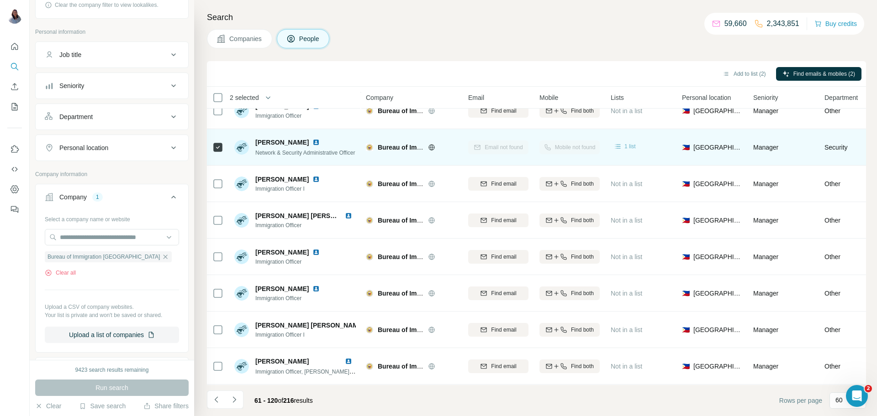
click at [618, 144] on icon at bounding box center [617, 146] width 5 height 5
click at [626, 148] on span "1 list" at bounding box center [629, 146] width 11 height 8
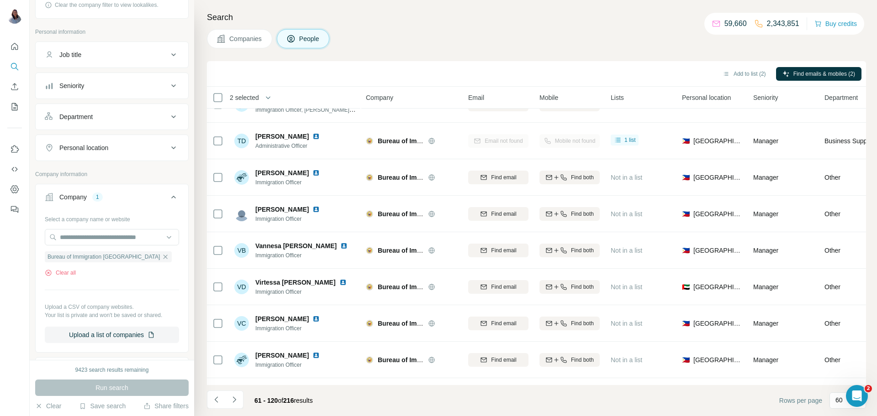
scroll to position [462, 0]
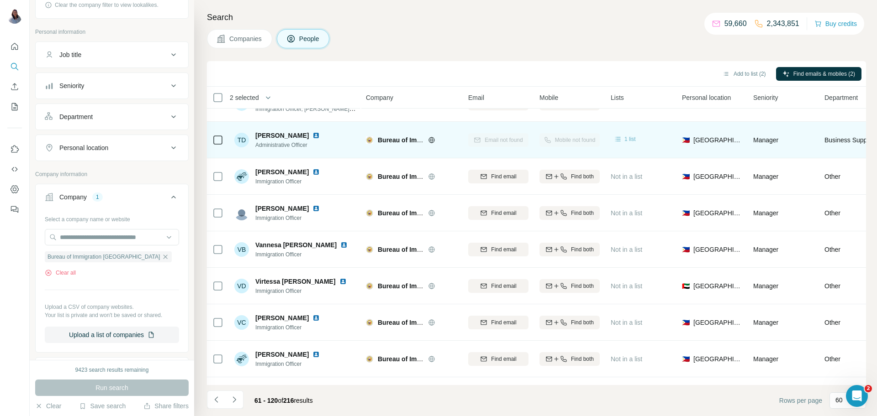
click at [626, 142] on span "1 list" at bounding box center [629, 139] width 11 height 8
click at [617, 142] on icon at bounding box center [617, 139] width 9 height 9
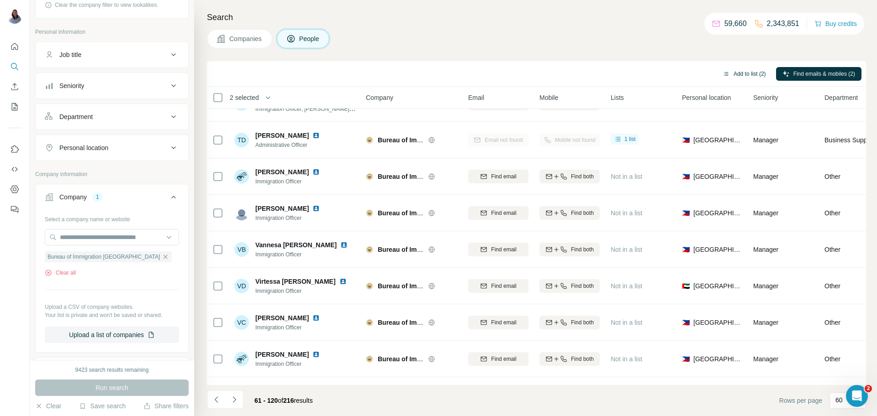
click at [724, 80] on button "Add to list (2)" at bounding box center [744, 74] width 56 height 14
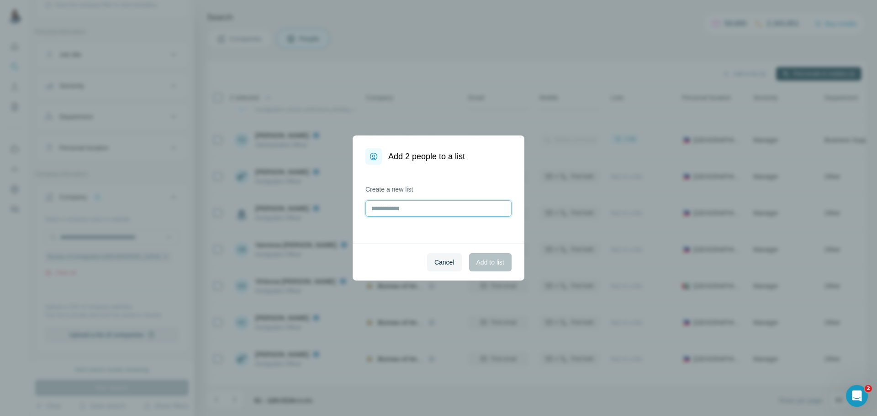
click at [437, 205] on input "text" at bounding box center [438, 208] width 146 height 16
click at [438, 262] on span "Cancel" at bounding box center [444, 262] width 20 height 9
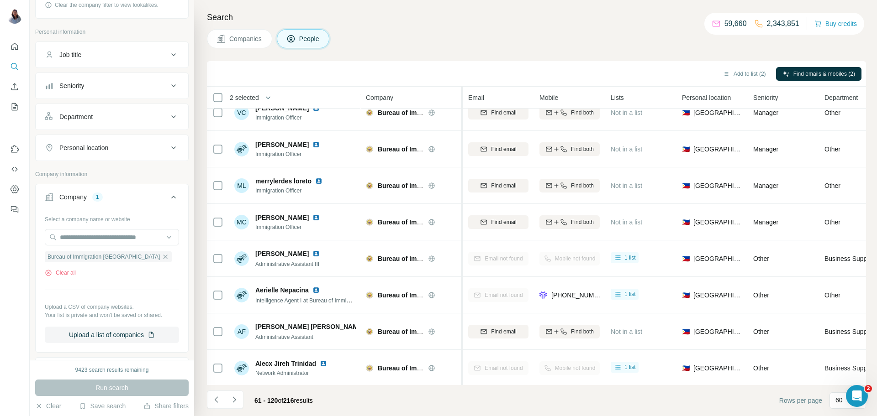
scroll to position [673, 0]
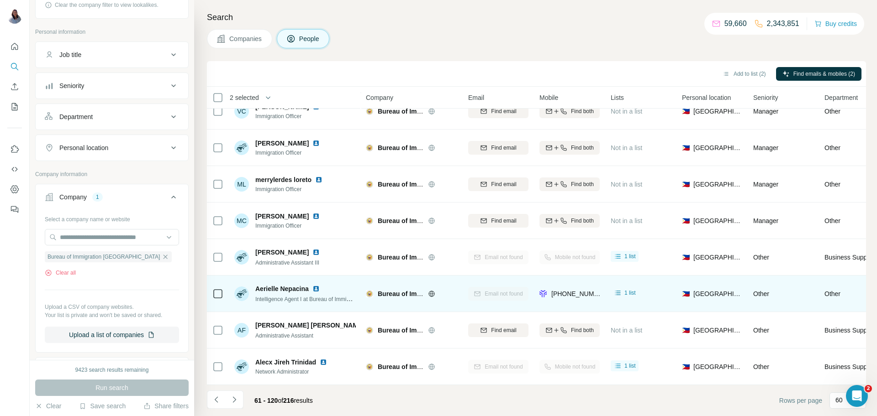
click at [223, 295] on td at bounding box center [218, 294] width 22 height 37
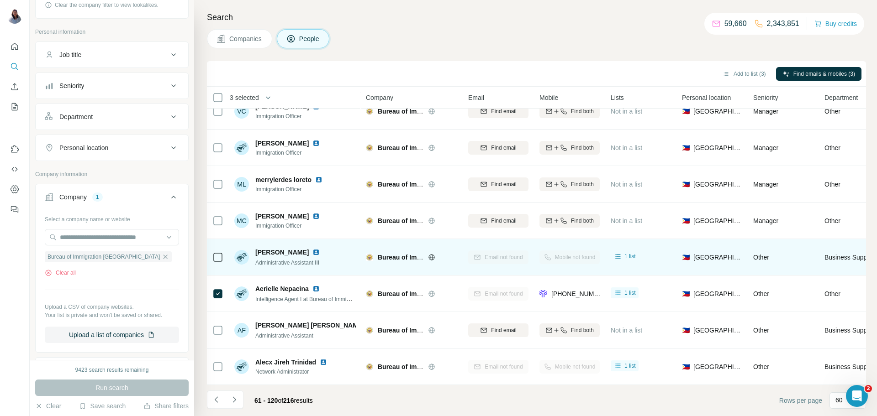
click at [219, 262] on icon at bounding box center [217, 257] width 11 height 11
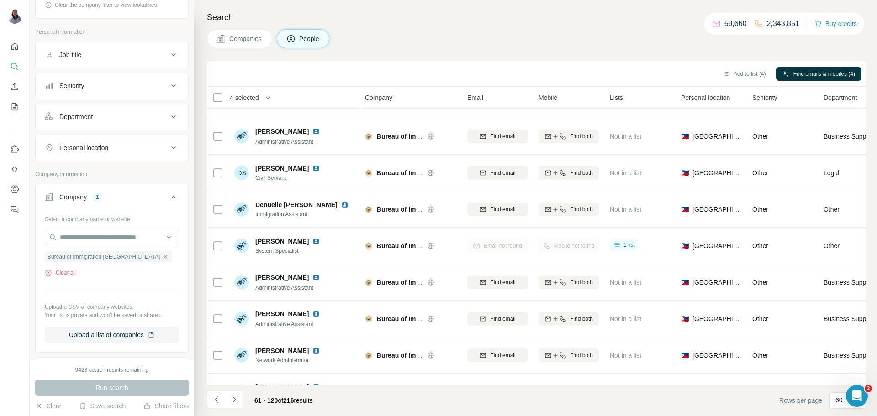
scroll to position [1915, 1]
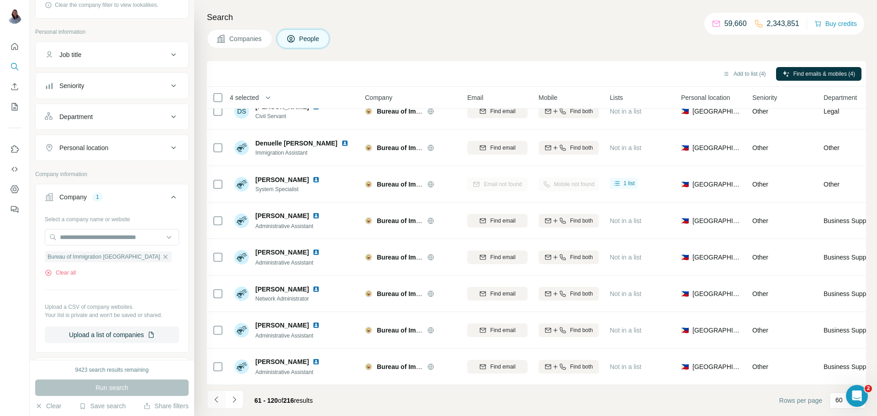
click at [217, 403] on icon "Navigate to previous page" at bounding box center [216, 399] width 9 height 9
click at [217, 403] on div at bounding box center [216, 400] width 18 height 18
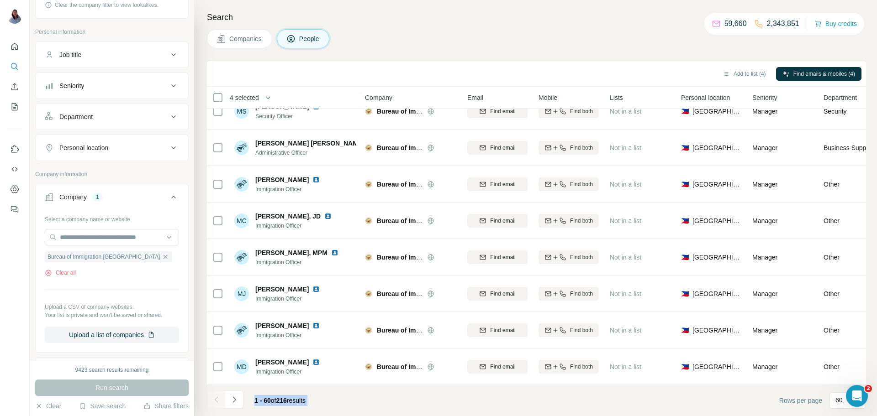
click at [217, 403] on div at bounding box center [216, 400] width 18 height 18
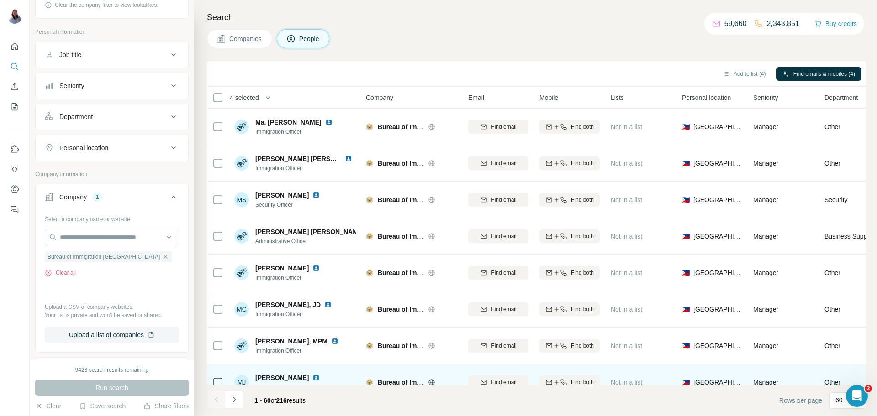
scroll to position [1915, 0]
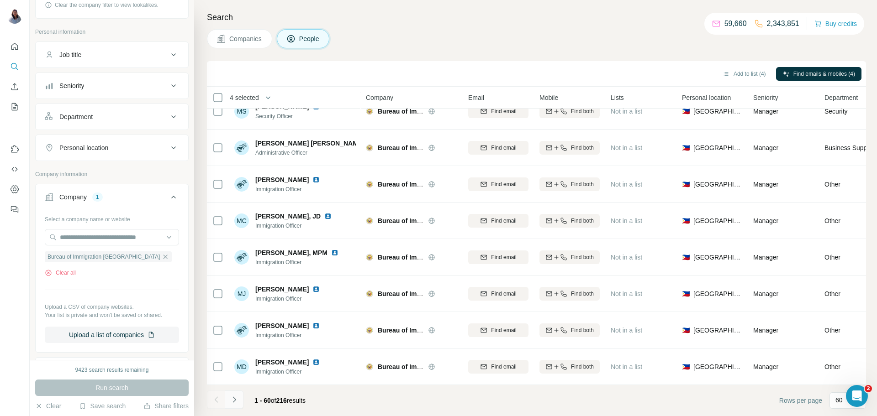
click at [231, 407] on button "Navigate to next page" at bounding box center [234, 400] width 18 height 18
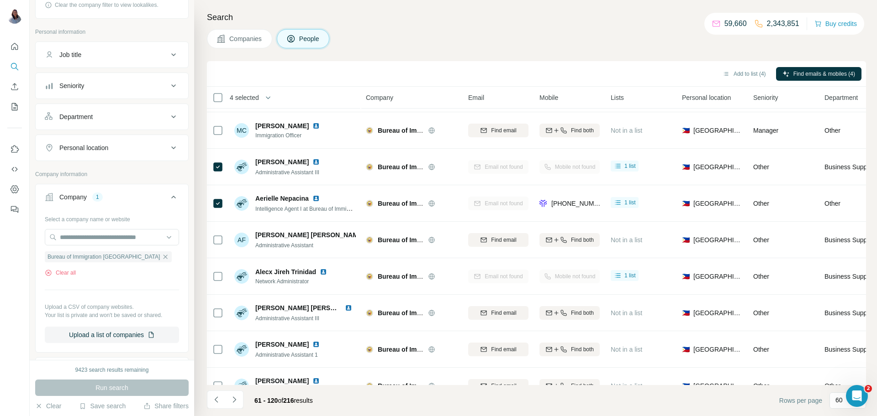
scroll to position [764, 0]
click at [233, 402] on icon "Navigate to next page" at bounding box center [233, 400] width 3 height 6
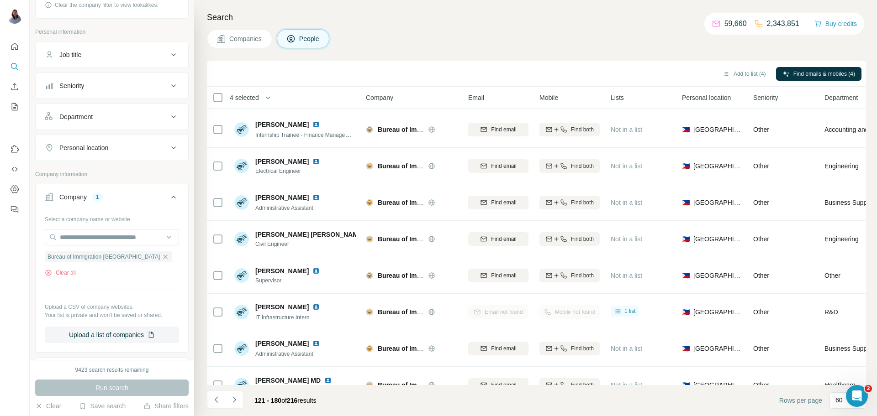
click at [500, 54] on div "Search Companies People Add to list (4) Find emails & mobiles (4) 4 selected Pe…" at bounding box center [535, 208] width 683 height 416
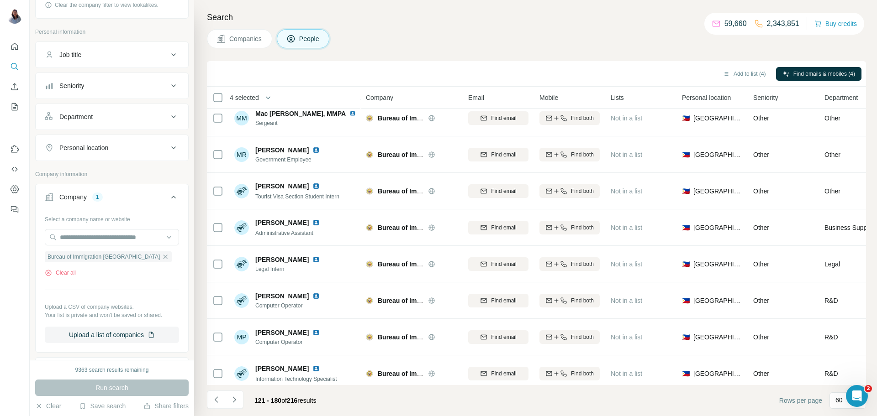
scroll to position [1915, 0]
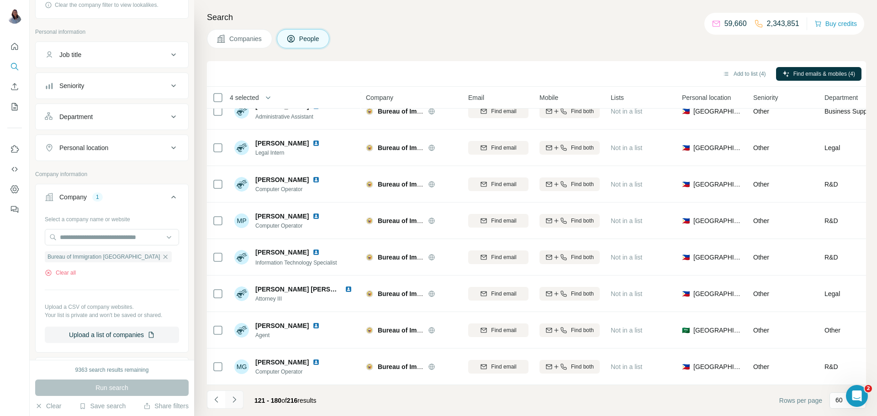
click at [238, 400] on button "Navigate to next page" at bounding box center [234, 400] width 18 height 18
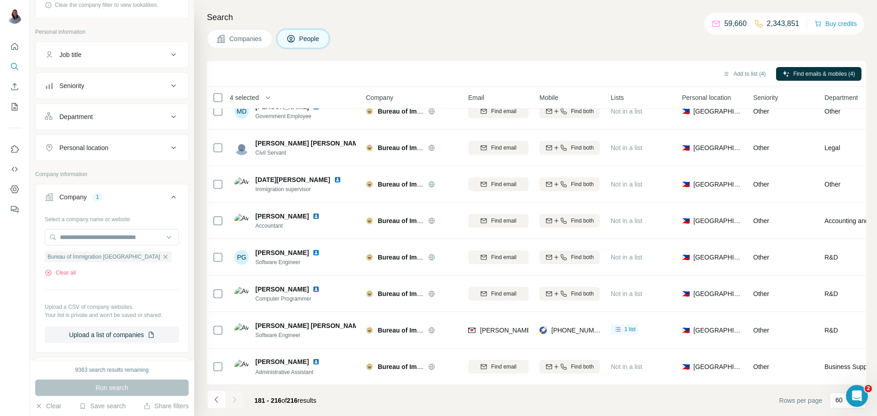
scroll to position [1038, 0]
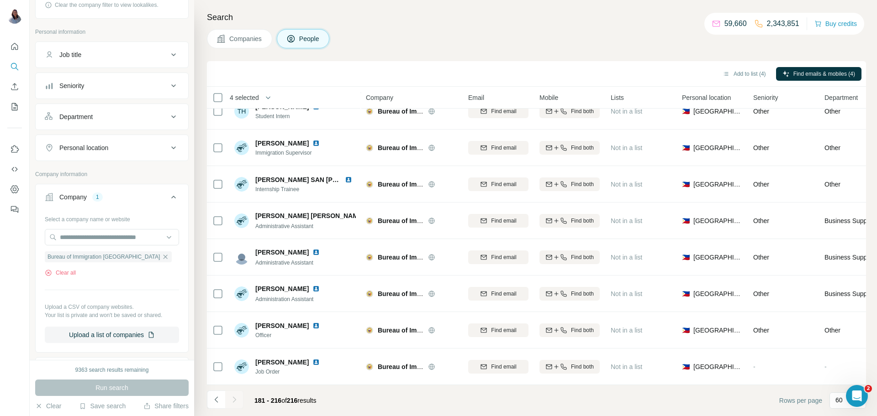
click at [534, 22] on h4 "Search" at bounding box center [536, 17] width 659 height 13
click at [539, 66] on div "Add to list (4) Find emails & mobiles (4)" at bounding box center [536, 74] width 650 height 16
